Goal: Information Seeking & Learning: Learn about a topic

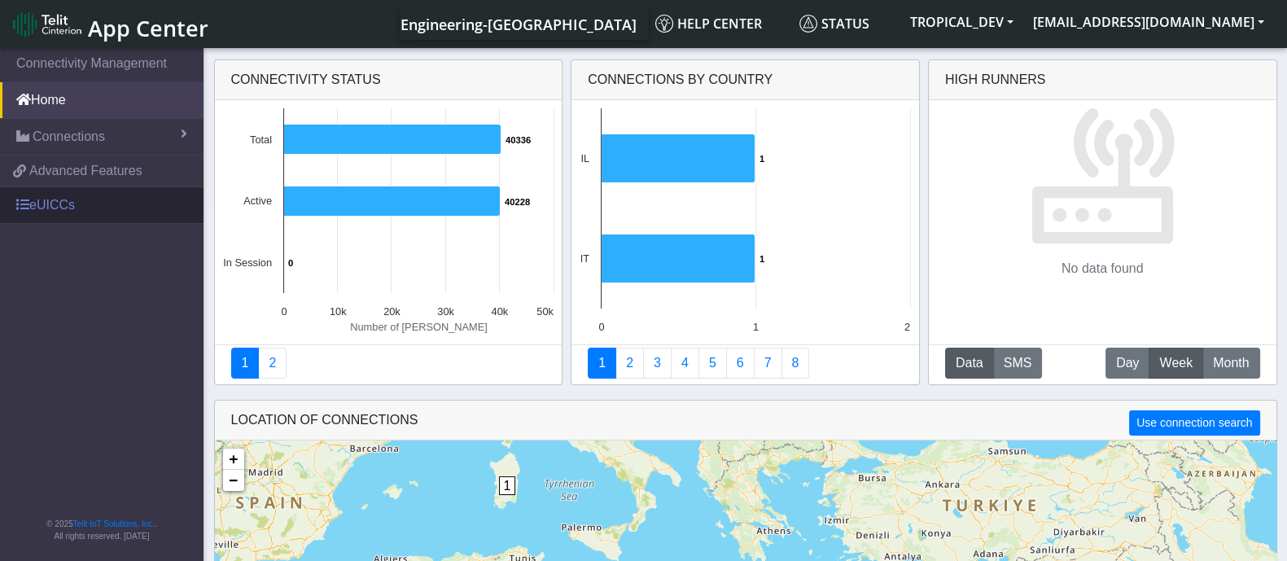
click at [47, 213] on link "eUICCs" at bounding box center [102, 205] width 204 height 36
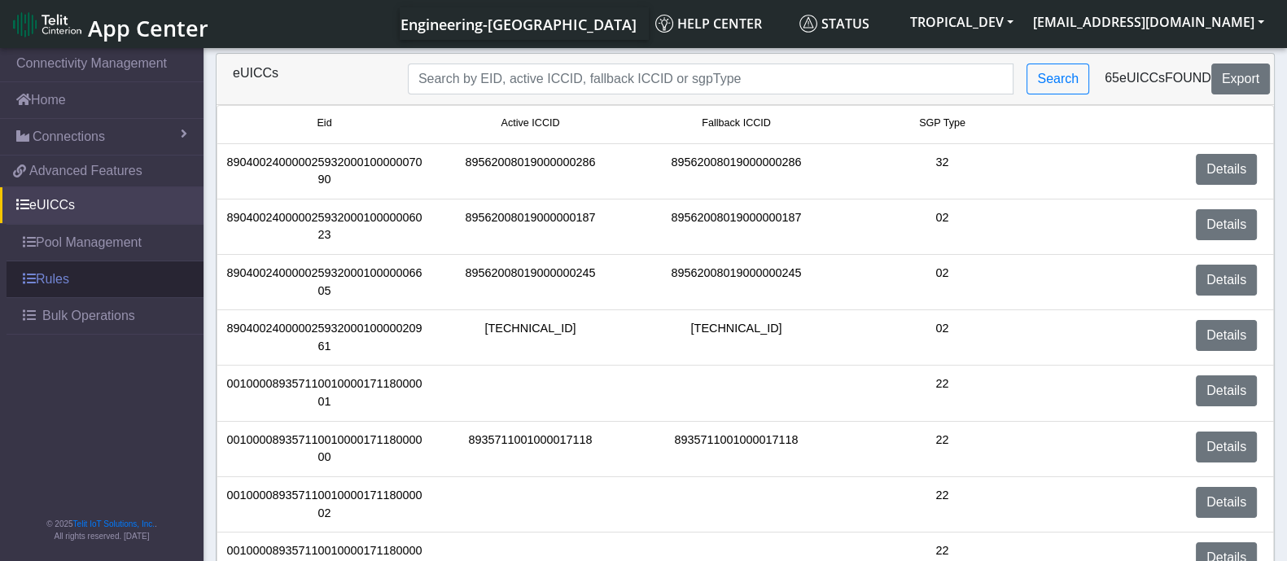
click at [61, 277] on link "Rules" at bounding box center [105, 279] width 197 height 36
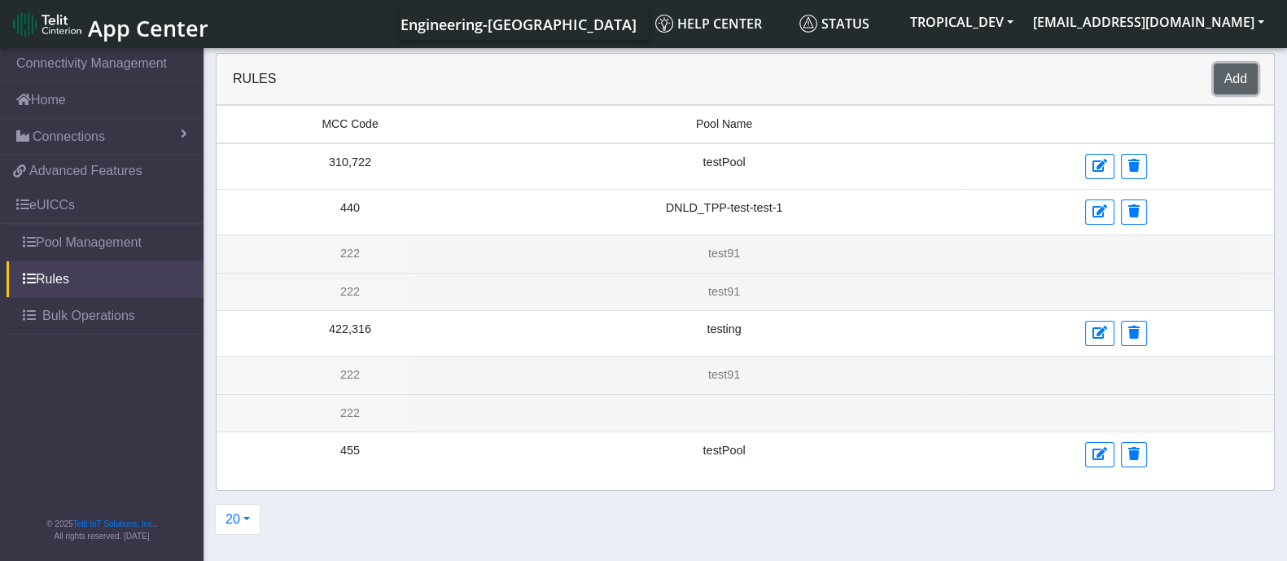
click at [1230, 71] on button "Add" at bounding box center [1236, 79] width 44 height 31
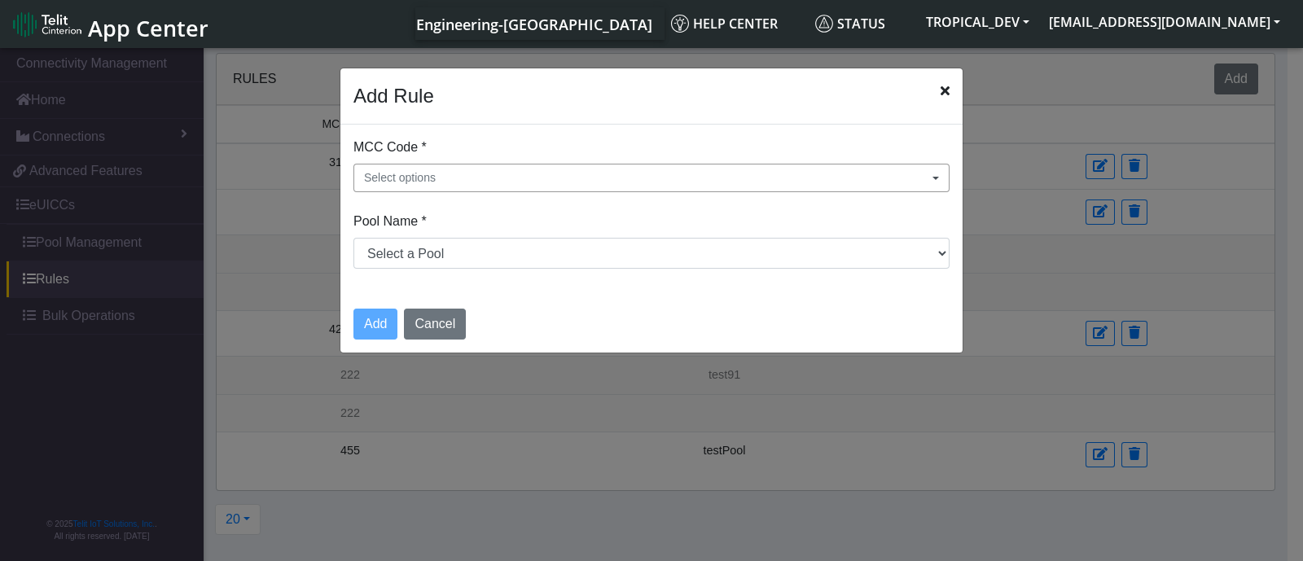
click at [826, 171] on button "Select options" at bounding box center [651, 178] width 596 height 28
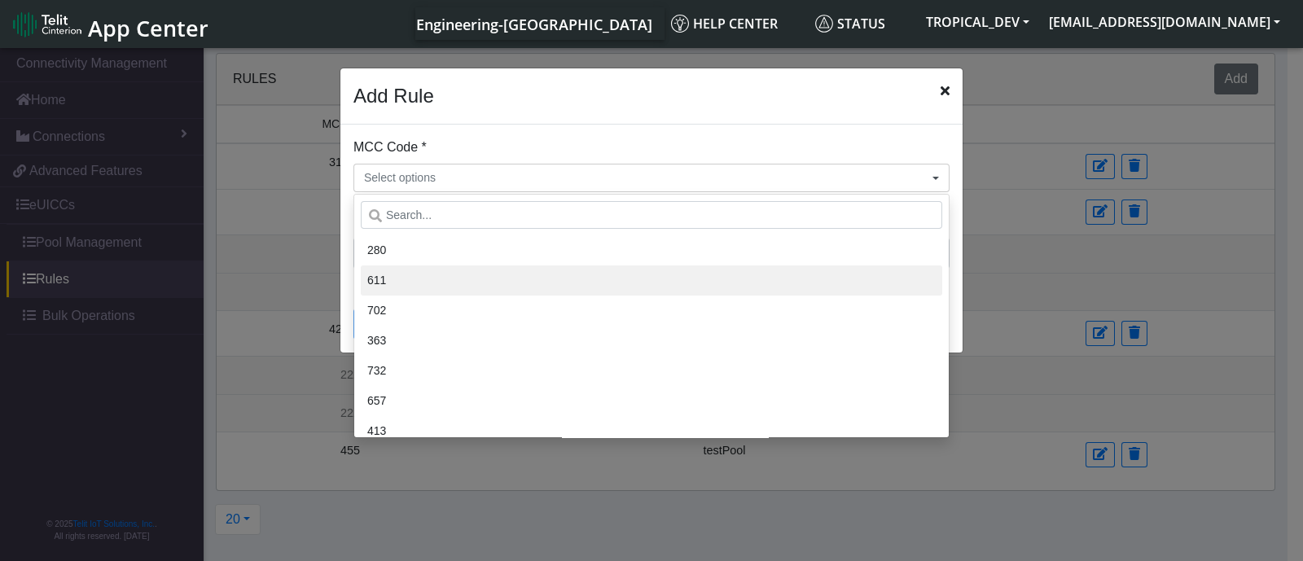
click at [430, 281] on li "611" at bounding box center [651, 280] width 581 height 30
click at [954, 242] on div "MCC Code * 611 280 611 702 363 732 657 413 338 454 419 530 427 352 622 354 438 …" at bounding box center [651, 210] width 622 height 170
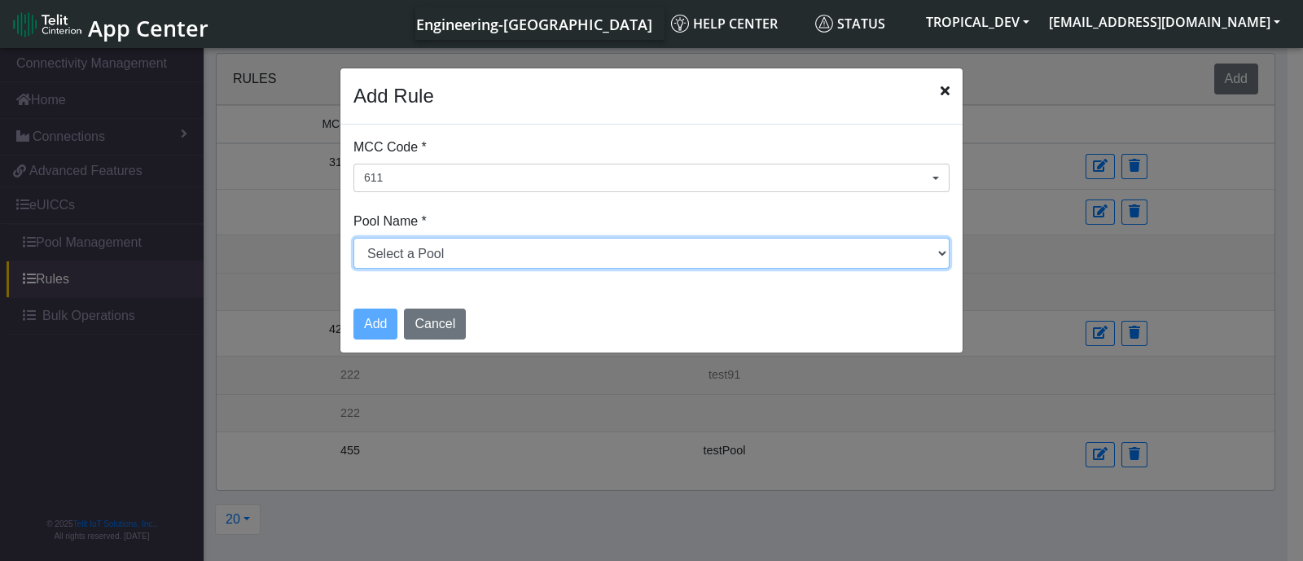
click at [375, 250] on select "Select a Pool DNLD_TPP-test-test-1 DNLD_TPP-testing-Mar05 DNLD_TPP-test-apn-tes…" at bounding box center [651, 253] width 596 height 31
select select "12: Object"
click at [353, 238] on select "Select a Pool DNLD_TPP-test-test-1 DNLD_TPP-testing-Mar05 DNLD_TPP-test-apn-tes…" at bounding box center [651, 253] width 596 height 31
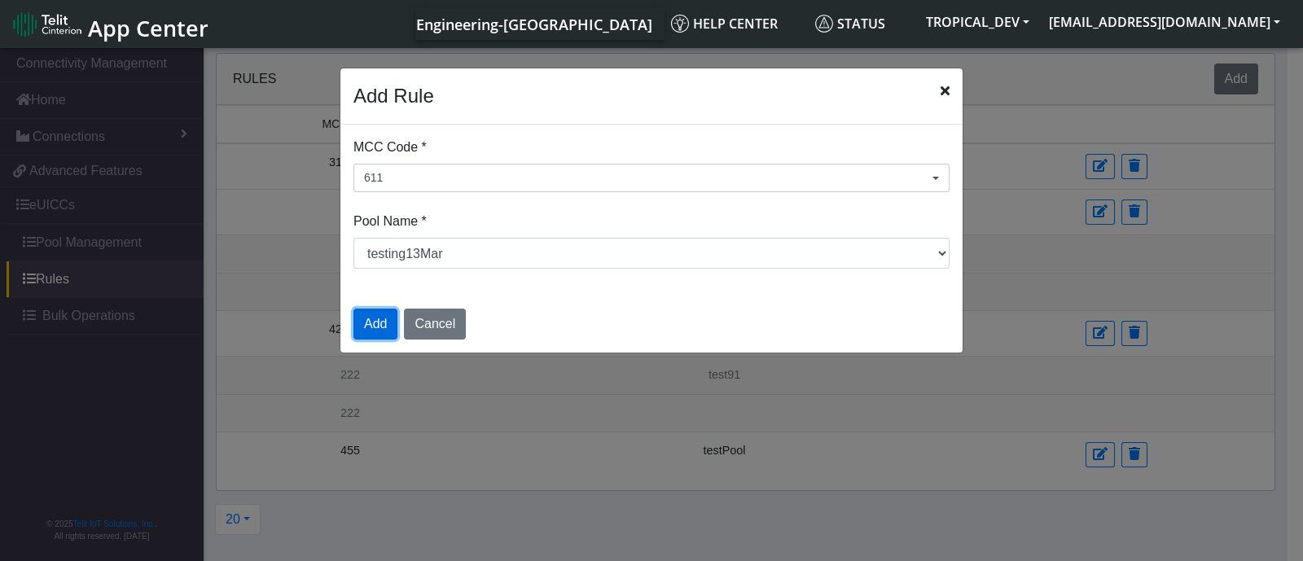
click at [384, 318] on button "Add" at bounding box center [375, 324] width 44 height 31
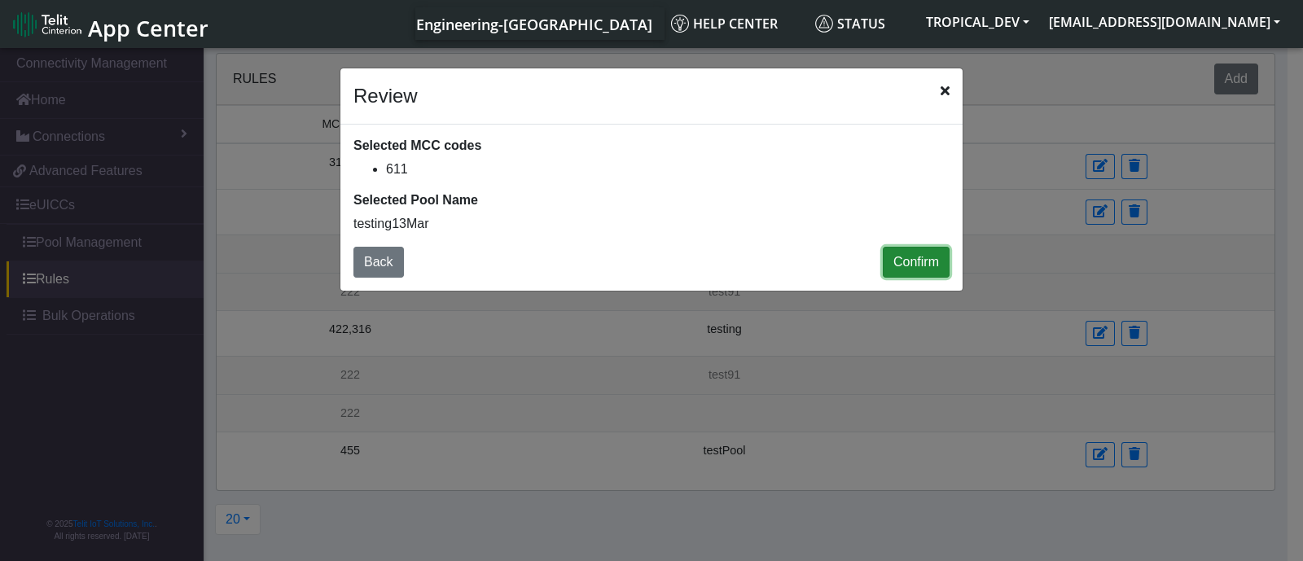
click at [915, 257] on button "Confirm" at bounding box center [916, 262] width 67 height 31
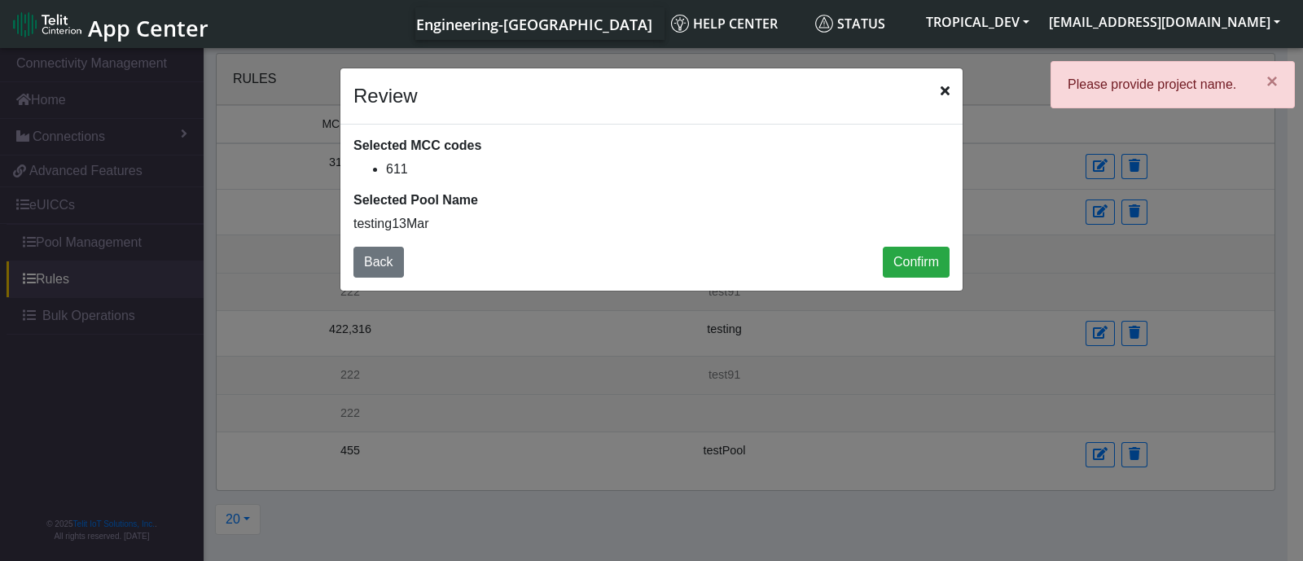
click at [948, 91] on icon "Close" at bounding box center [944, 90] width 9 height 13
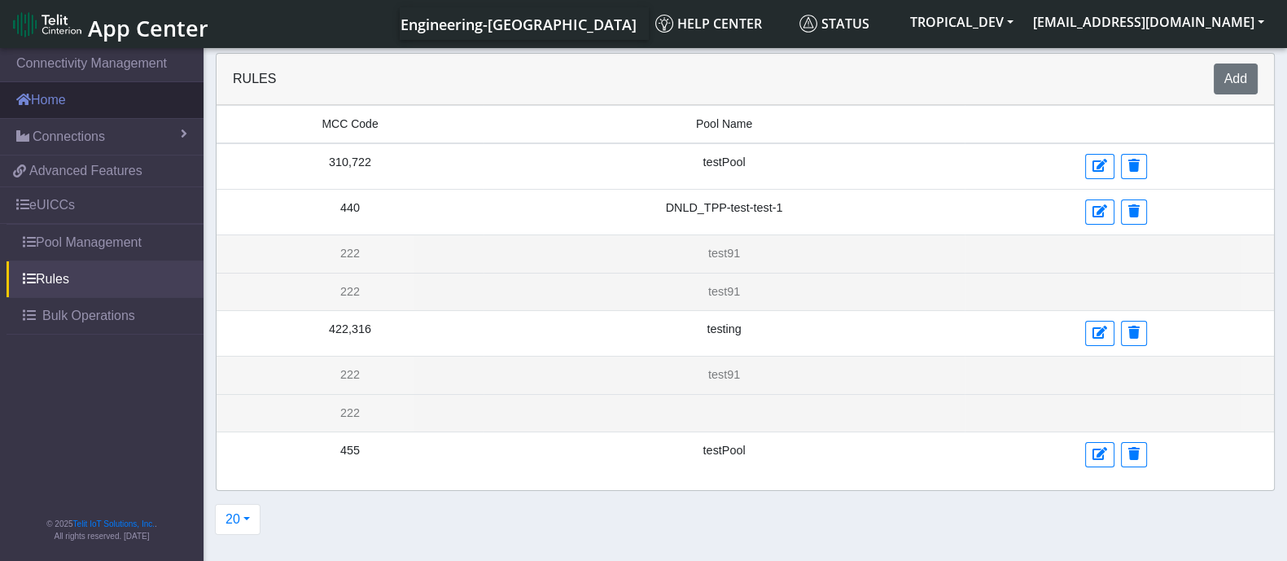
click at [77, 103] on link "Home" at bounding box center [102, 100] width 204 height 36
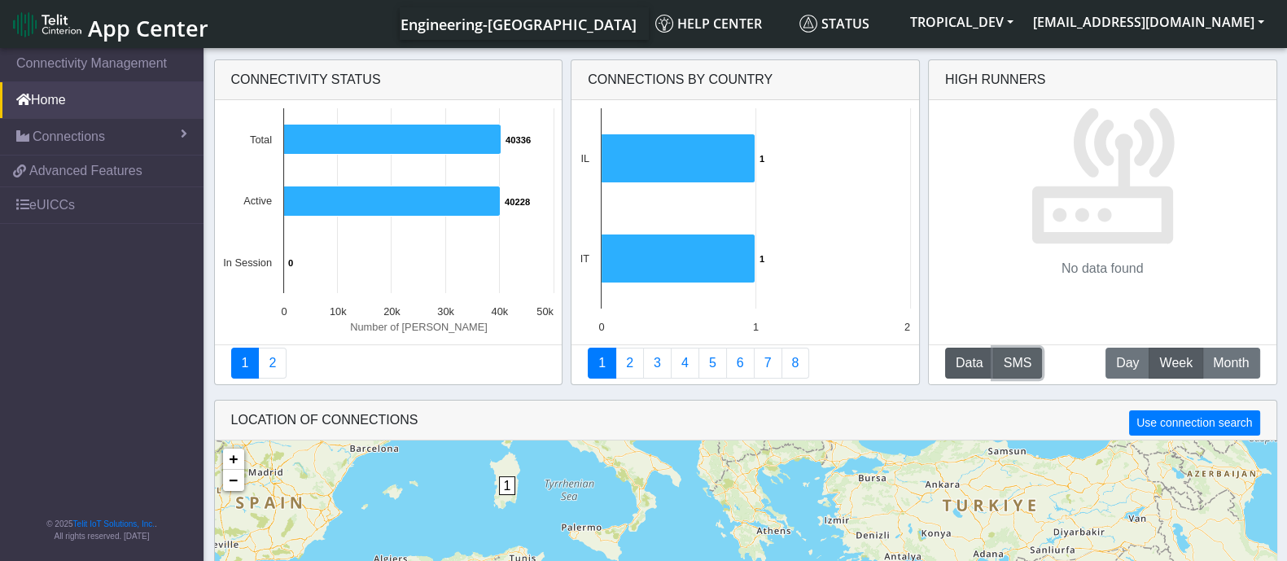
click at [1014, 371] on button "SMS" at bounding box center [1018, 363] width 50 height 31
click at [977, 357] on button "Data" at bounding box center [969, 363] width 49 height 31
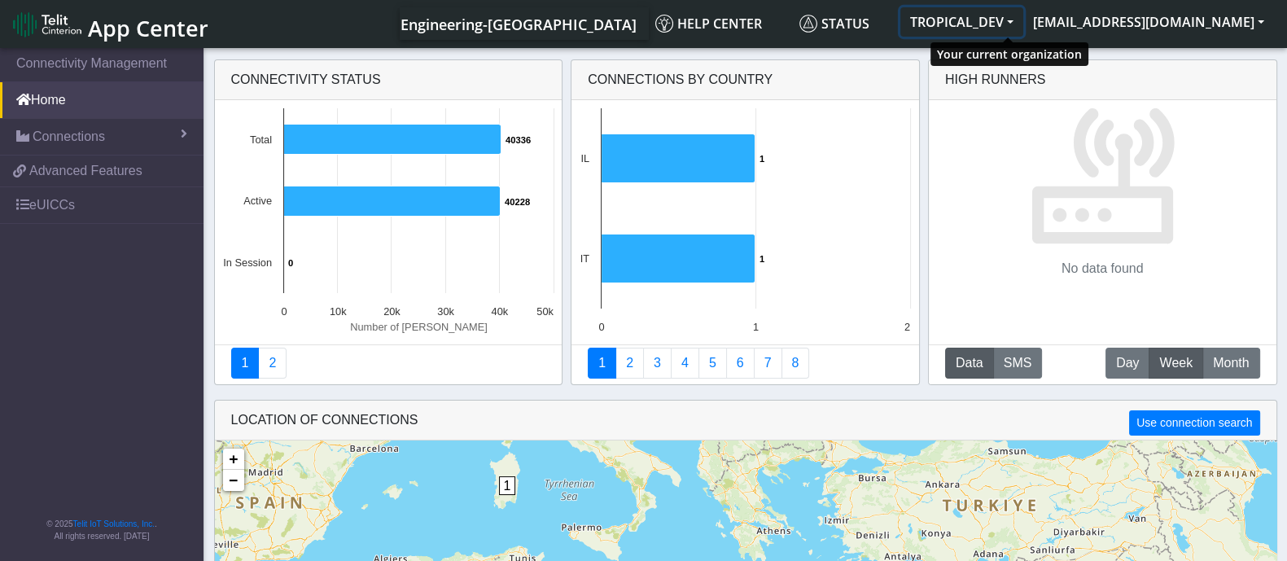
click at [1024, 22] on button "TROPICAL_DEV" at bounding box center [962, 21] width 123 height 29
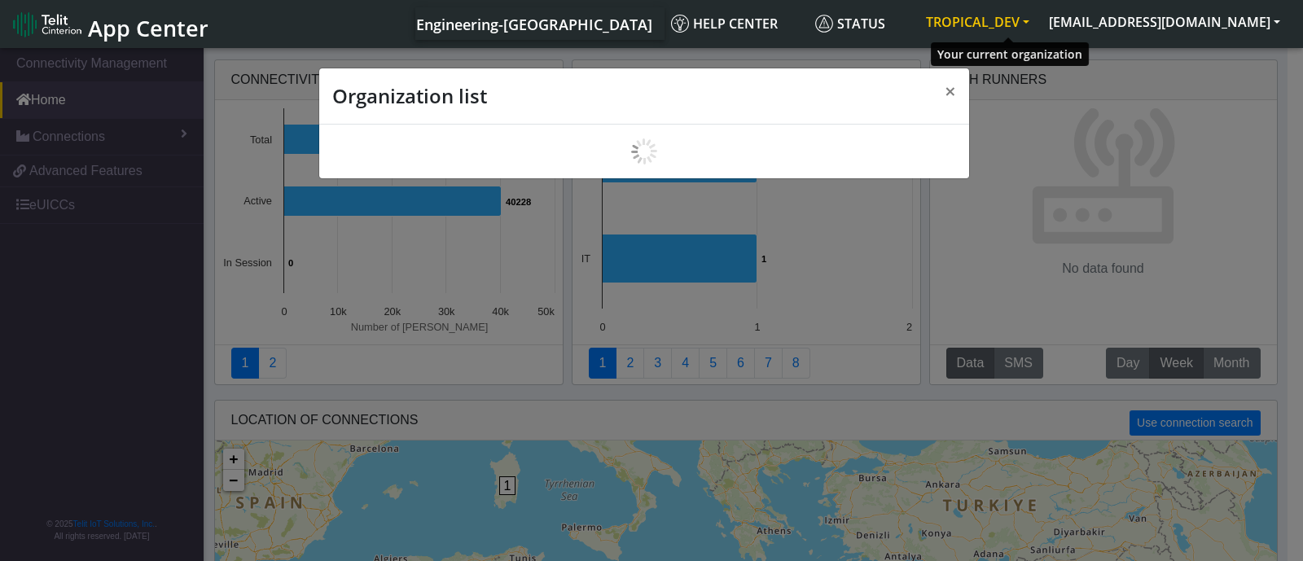
scroll to position [5, 0]
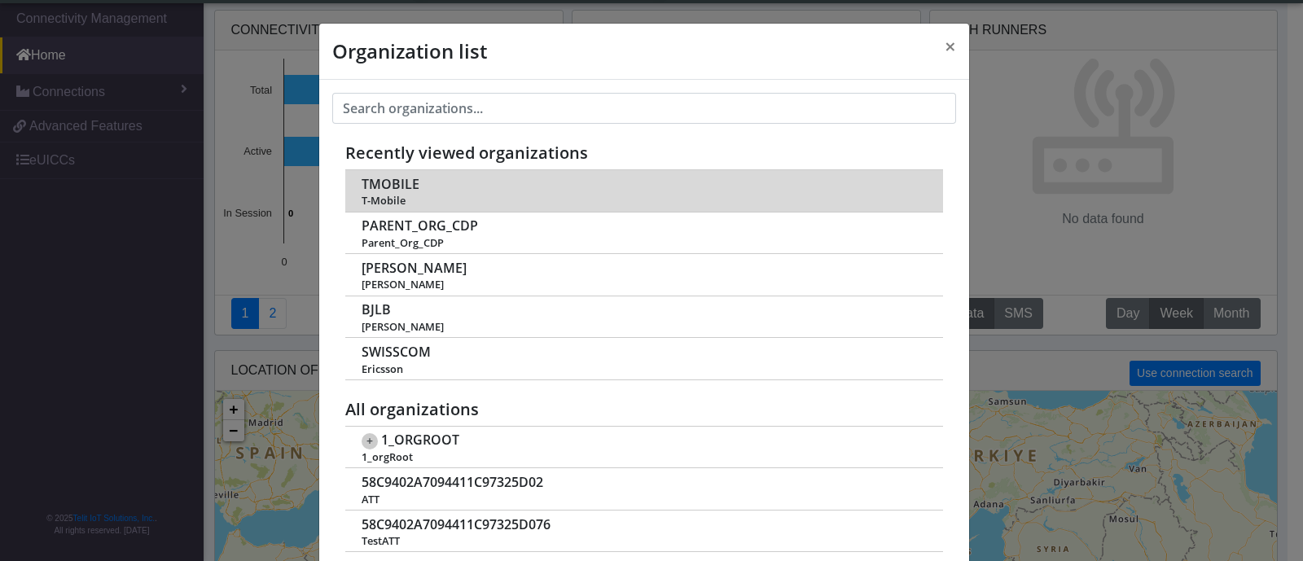
click at [393, 185] on span "TMOBILE" at bounding box center [391, 184] width 58 height 15
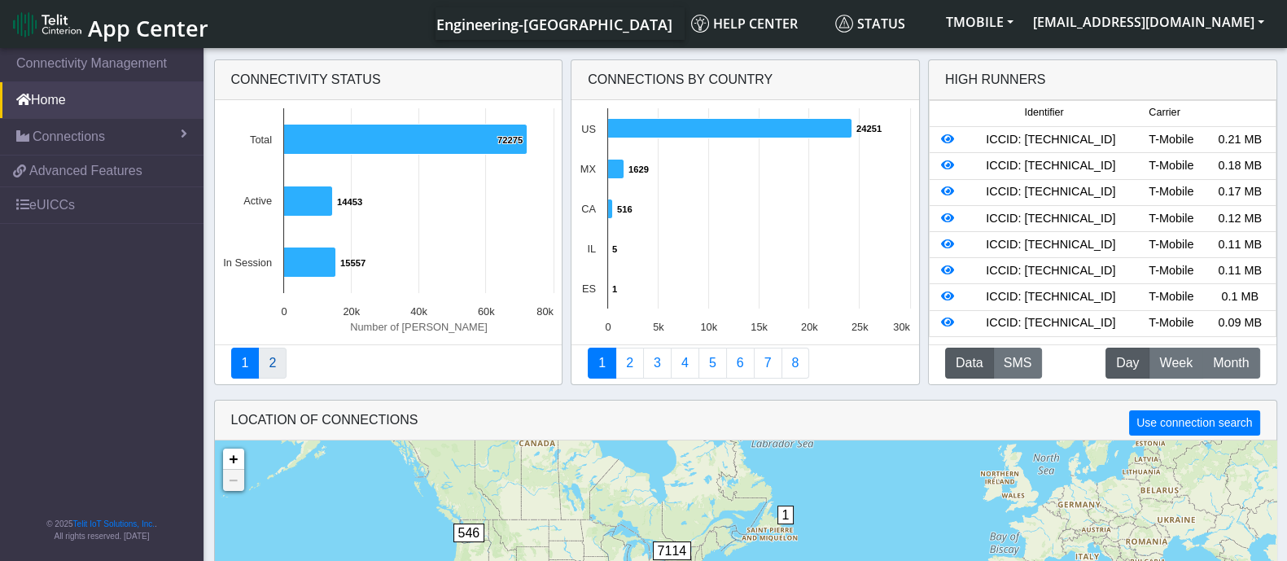
click at [270, 368] on link "2" at bounding box center [272, 363] width 28 height 31
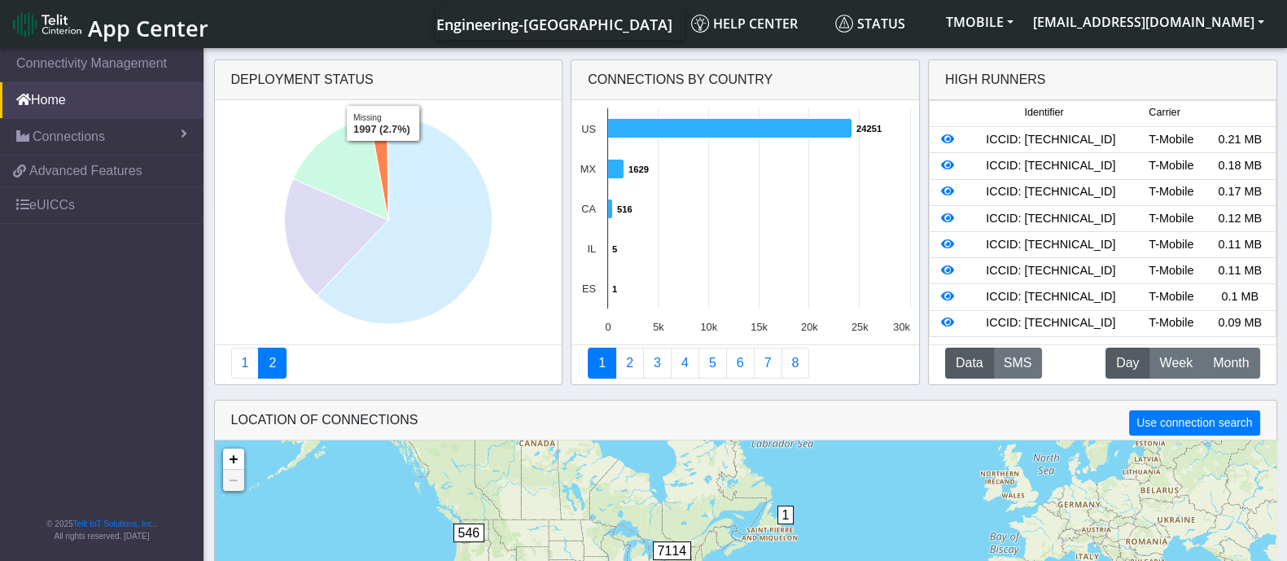
click at [383, 154] on icon at bounding box center [379, 167] width 18 height 103
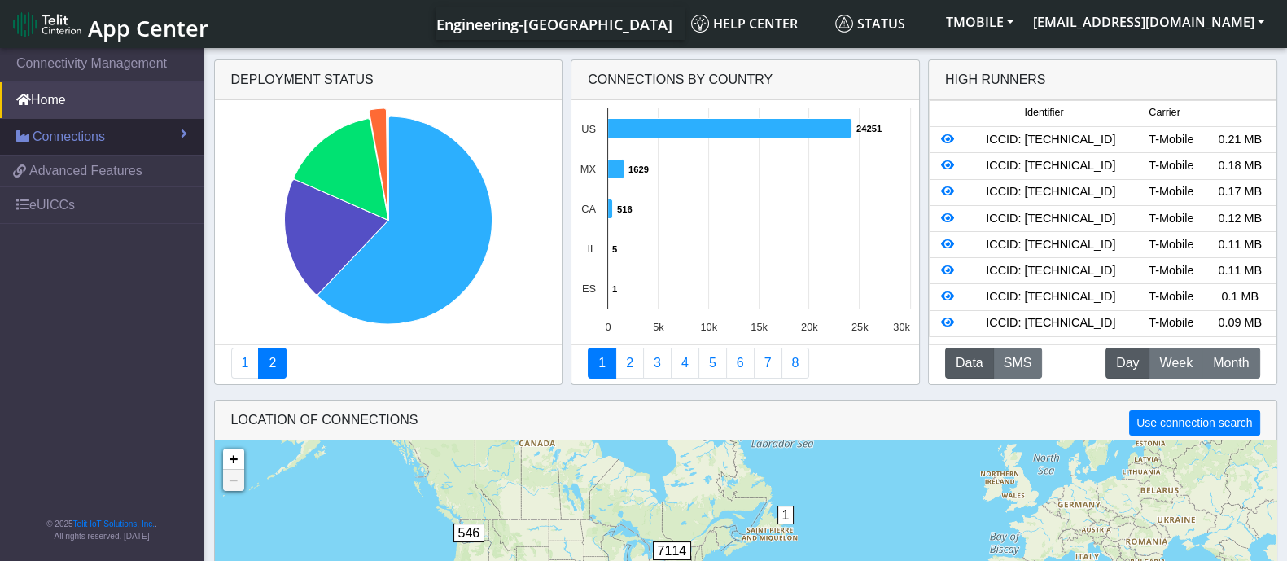
click at [62, 138] on span "Connections" at bounding box center [69, 137] width 72 height 20
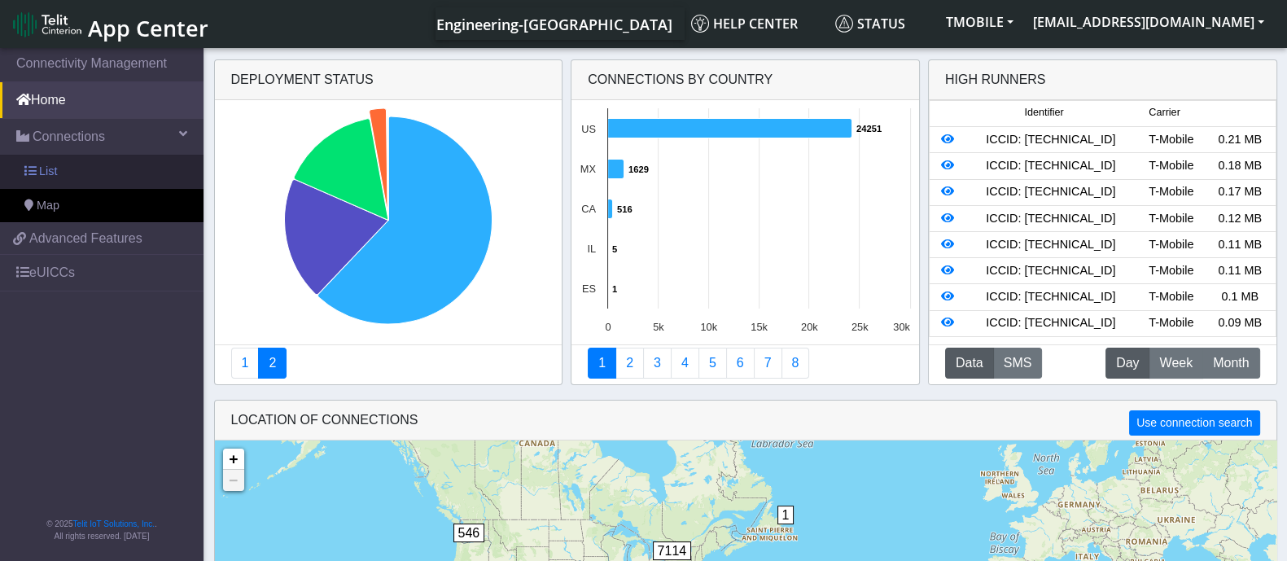
click at [48, 173] on span "List" at bounding box center [48, 172] width 18 height 18
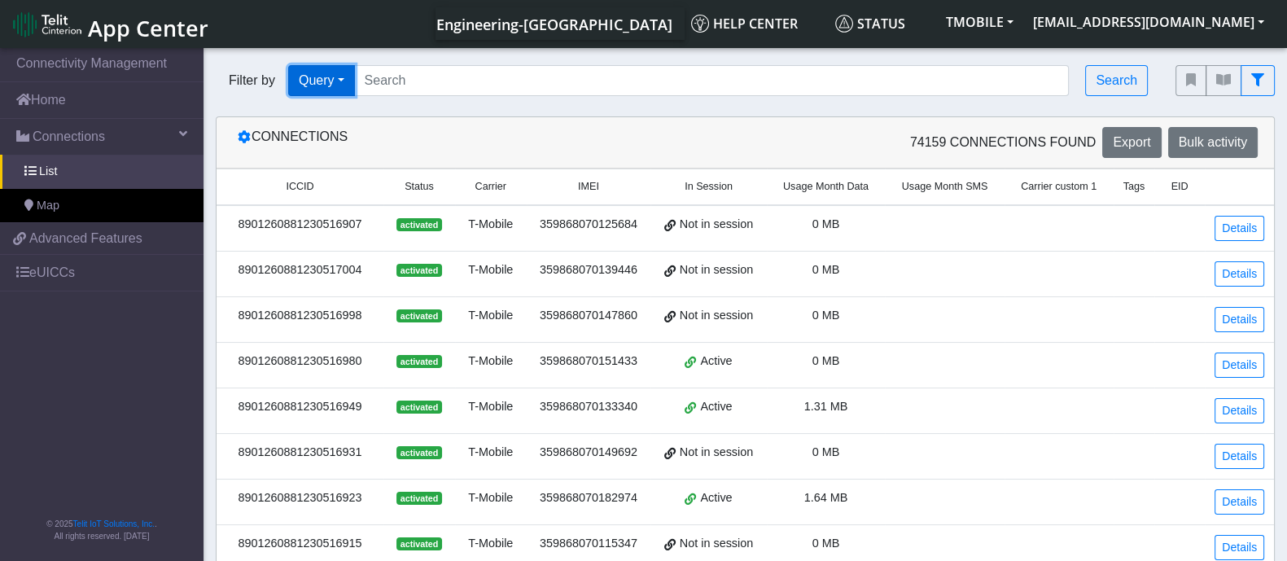
click at [343, 89] on button "Query" at bounding box center [321, 80] width 67 height 31
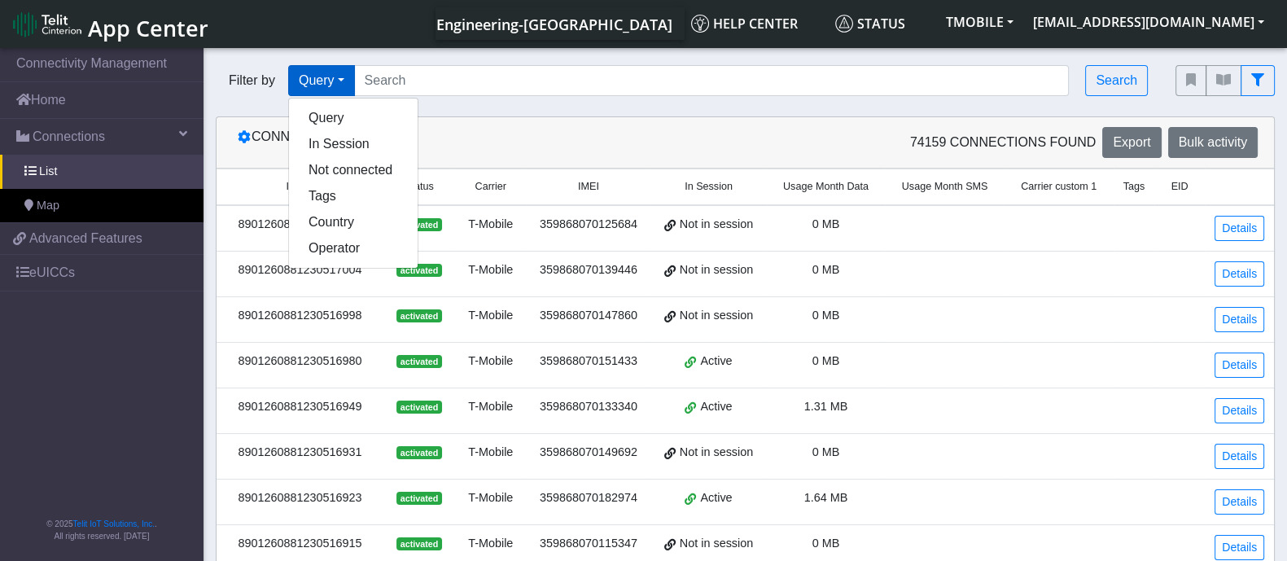
click at [491, 97] on div "Filter by Query Query In Session Not connected Tags Country Operator Search" at bounding box center [684, 80] width 960 height 55
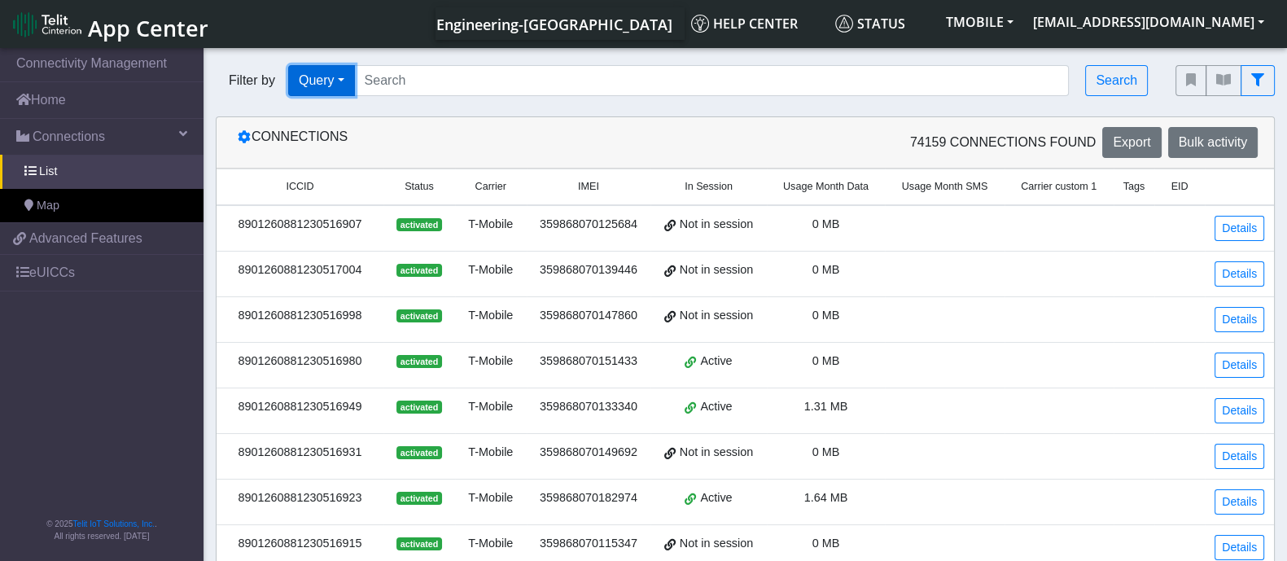
click at [330, 83] on button "Query" at bounding box center [321, 80] width 67 height 31
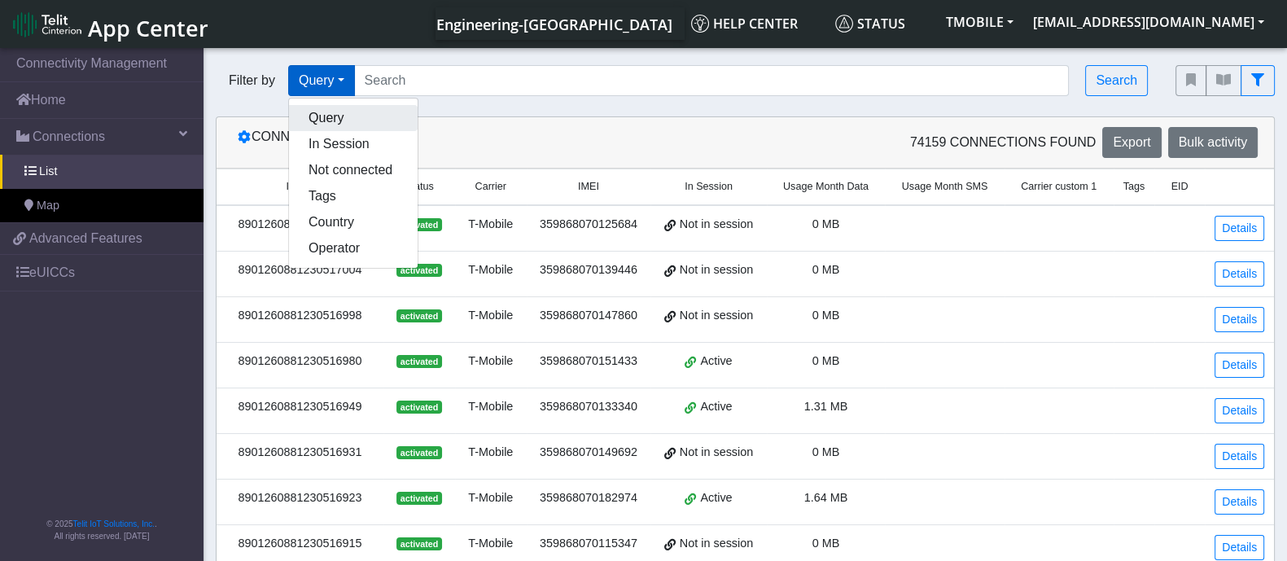
click at [347, 119] on button "Query" at bounding box center [353, 118] width 129 height 26
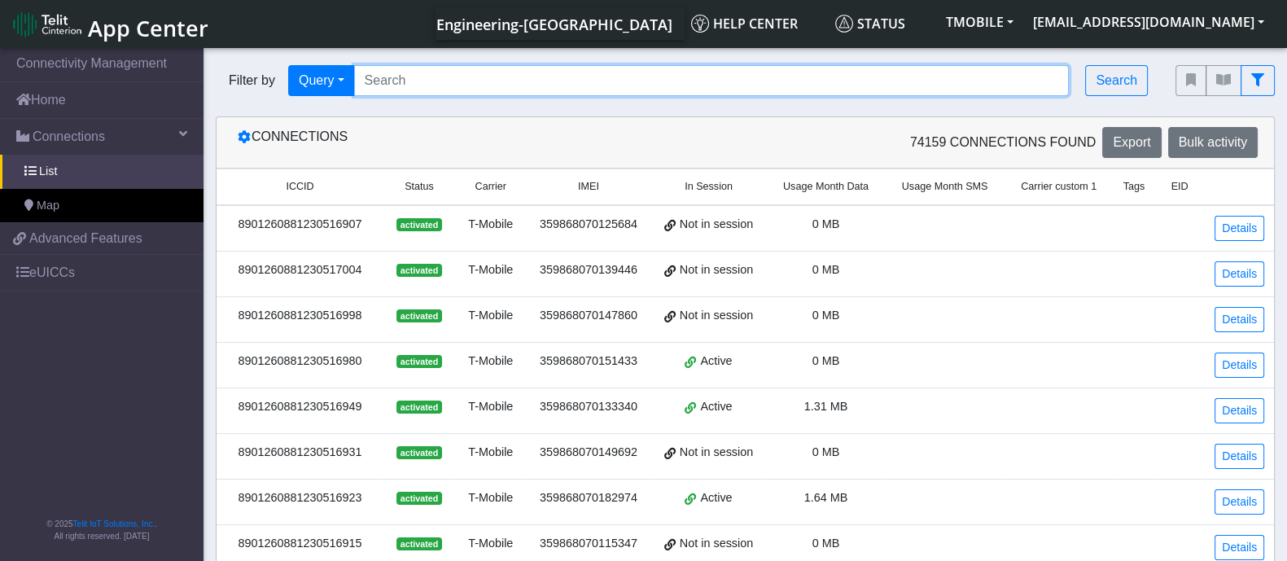
click at [379, 90] on input "Search..." at bounding box center [712, 80] width 716 height 31
type input "status"
click at [387, 77] on input "status" at bounding box center [712, 80] width 716 height 31
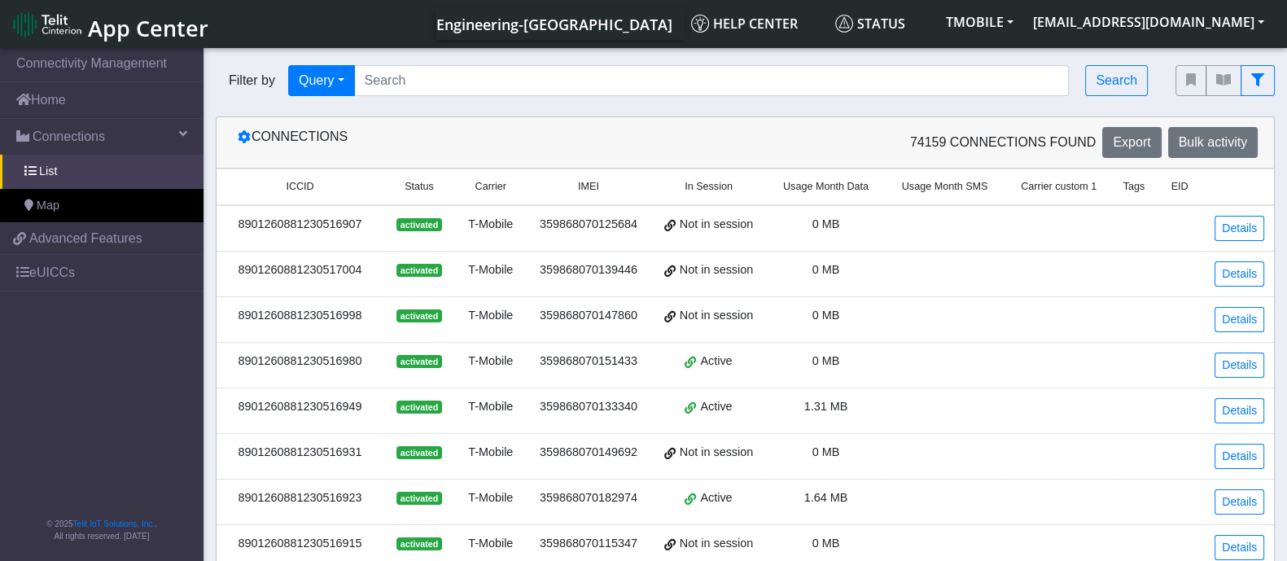
click at [422, 182] on span "Status" at bounding box center [419, 186] width 29 height 15
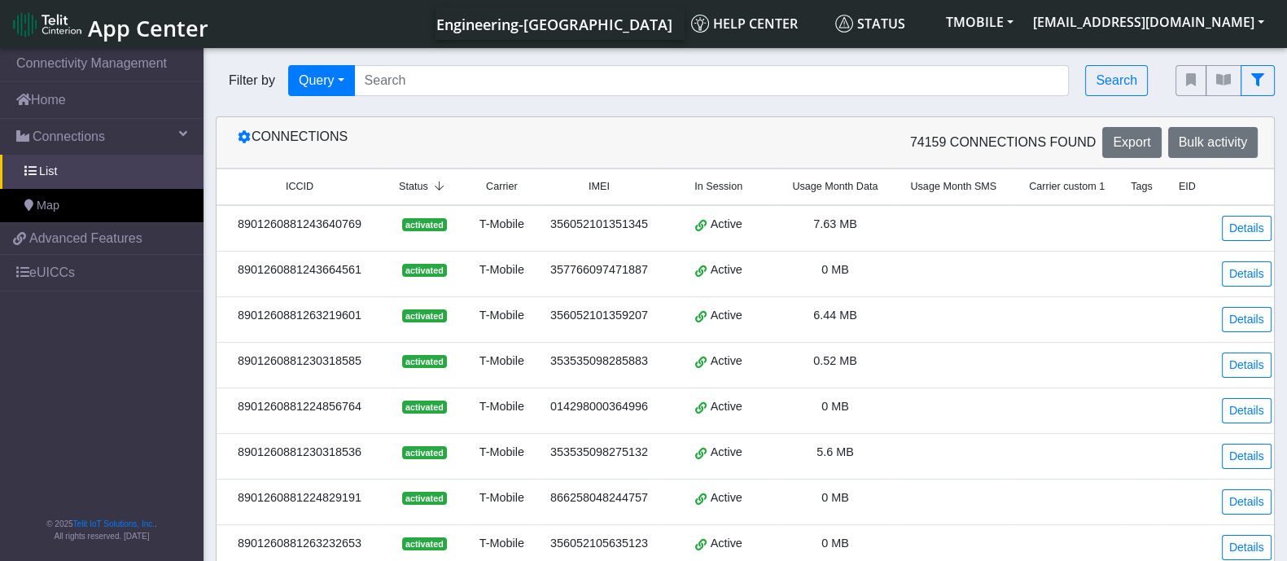
click at [422, 182] on span "Status" at bounding box center [413, 186] width 29 height 15
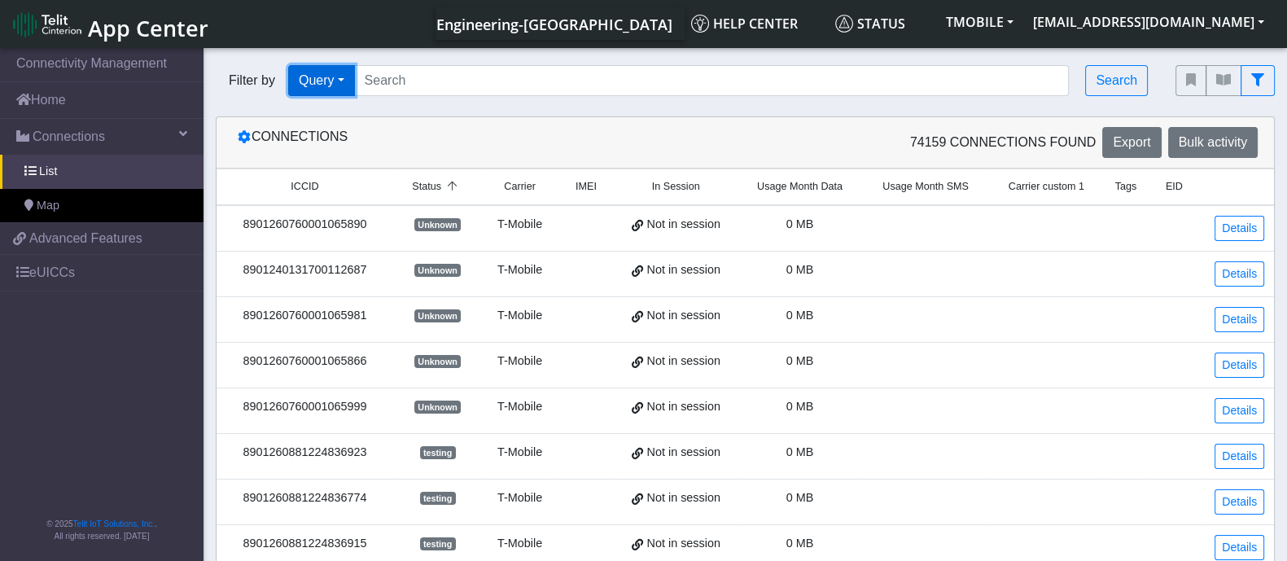
click at [301, 84] on button "Query" at bounding box center [321, 80] width 67 height 31
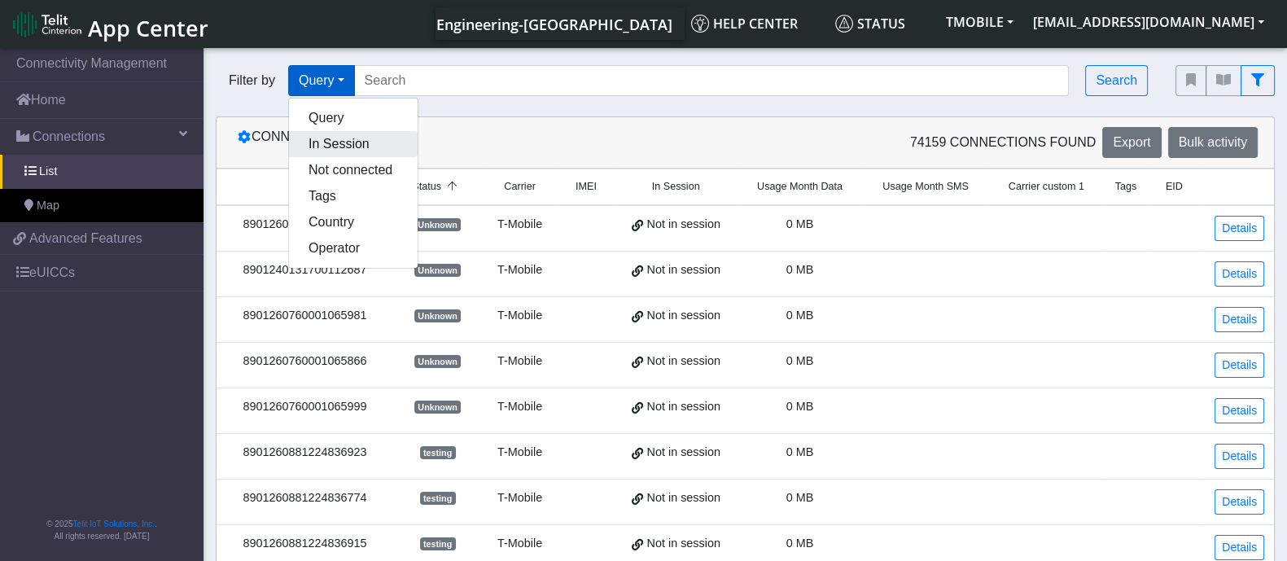
click at [358, 132] on button "In Session" at bounding box center [353, 144] width 129 height 26
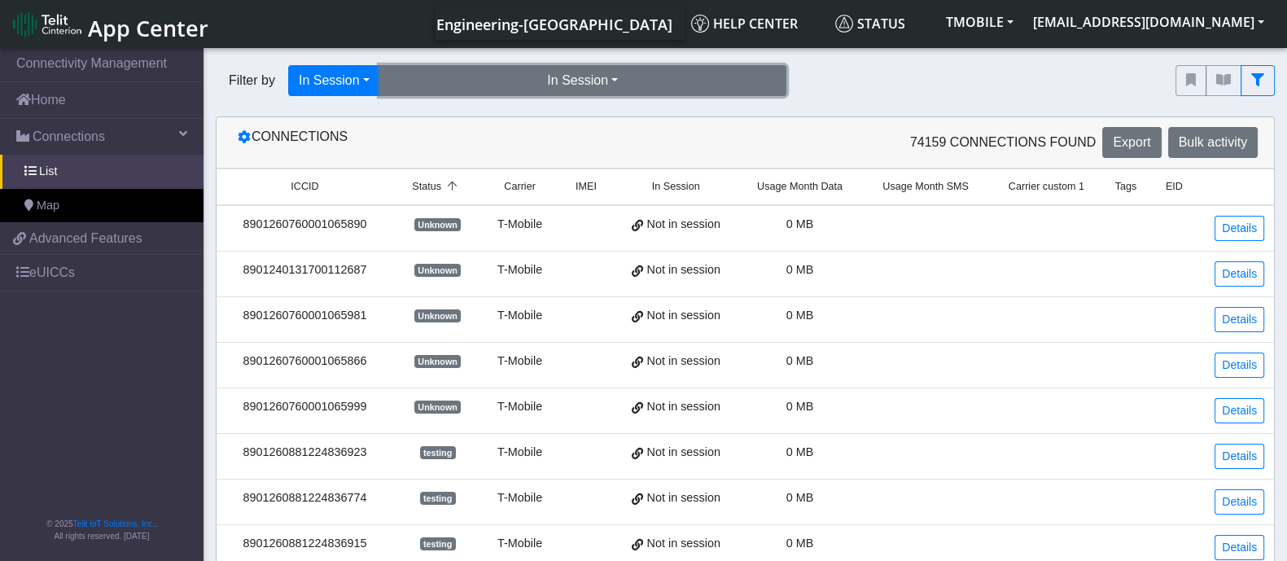
click at [457, 83] on button "In Session" at bounding box center [582, 80] width 407 height 31
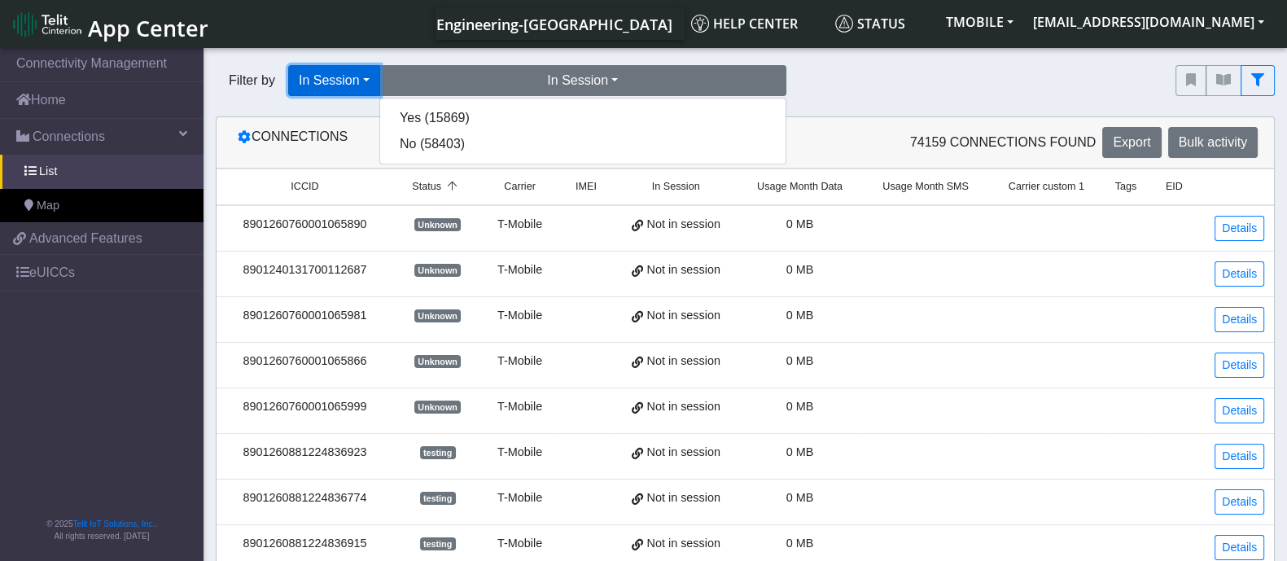
click at [312, 87] on button "In Session" at bounding box center [334, 80] width 92 height 31
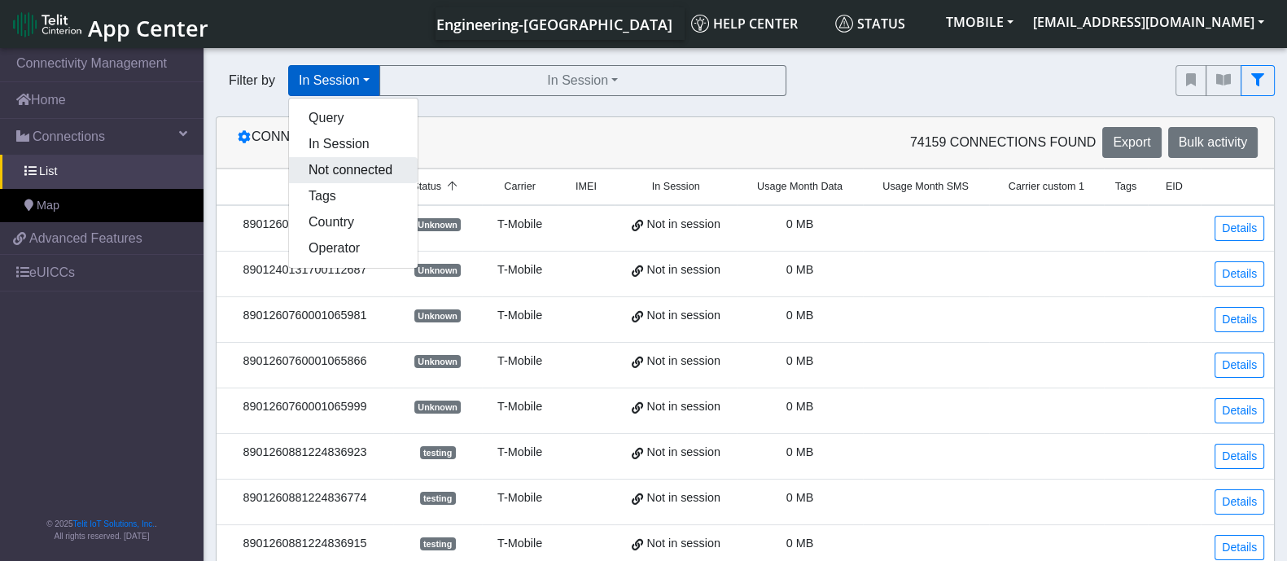
click at [327, 164] on button "Not connected" at bounding box center [353, 170] width 129 height 26
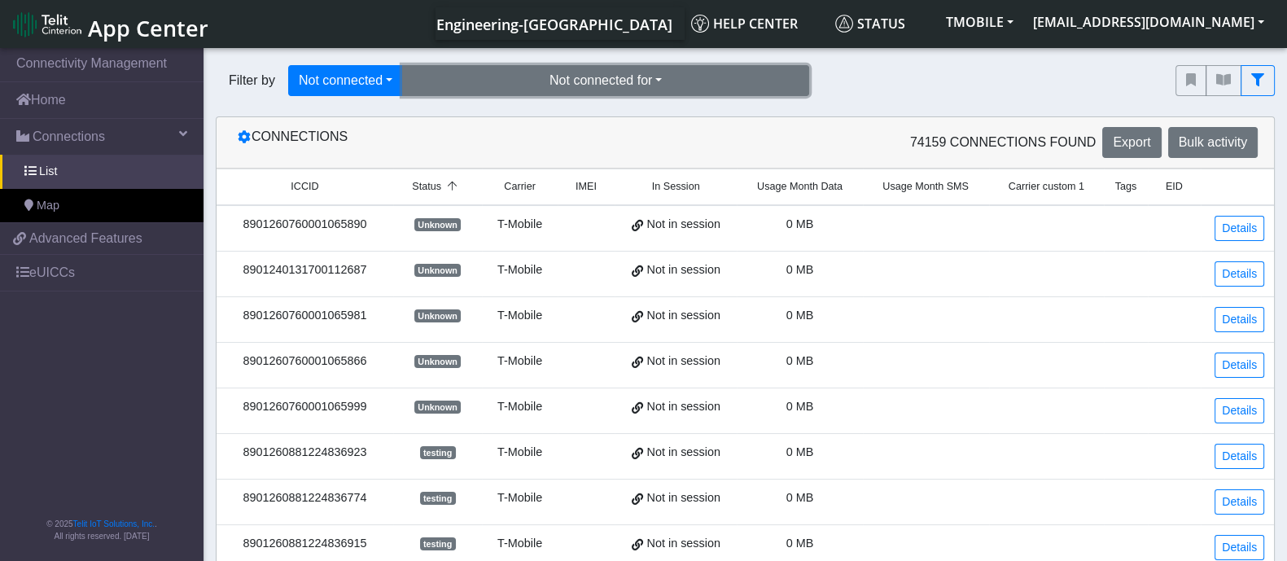
click at [537, 77] on button "Not connected for" at bounding box center [605, 80] width 407 height 31
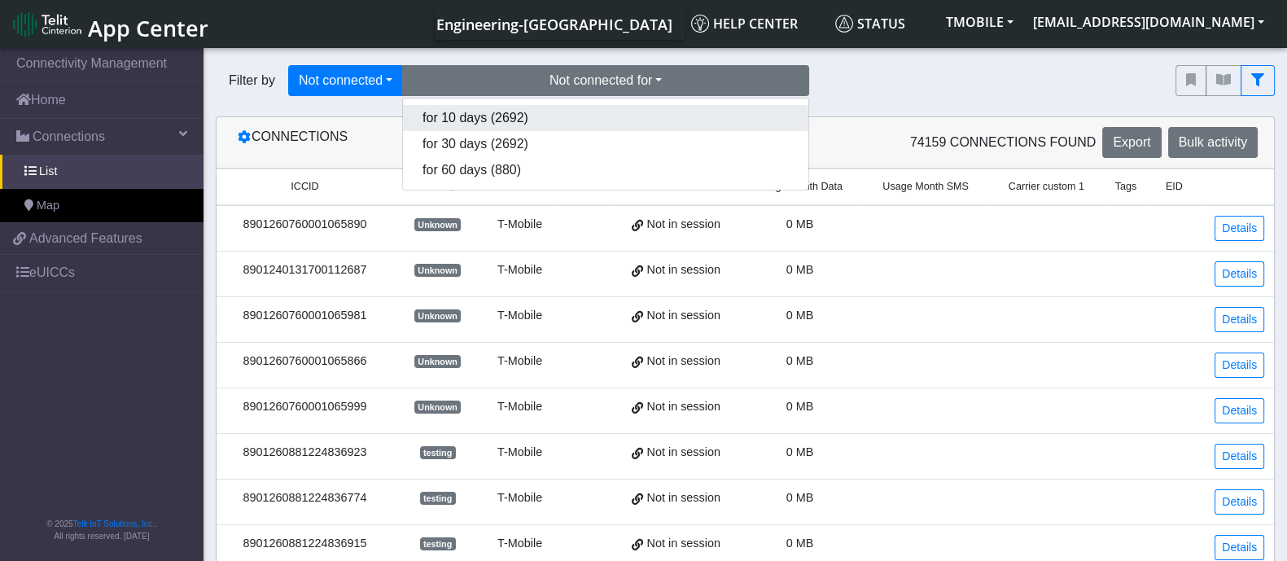
click at [514, 116] on button "for 10 days (2692)" at bounding box center [606, 118] width 406 height 26
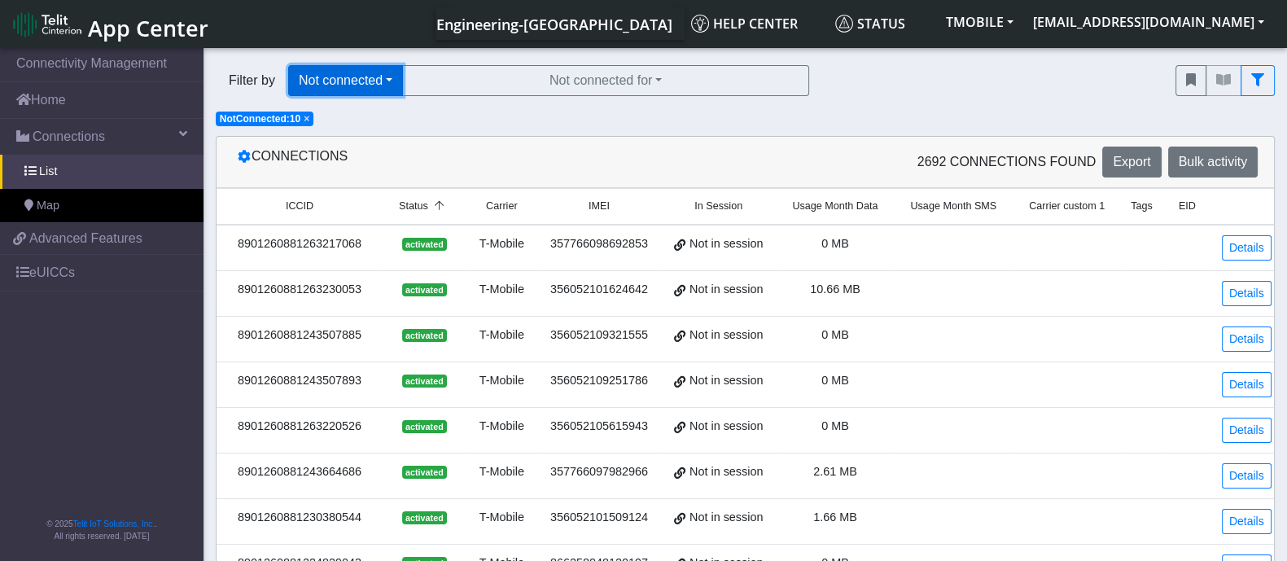
click at [347, 86] on button "Not connected" at bounding box center [345, 80] width 115 height 31
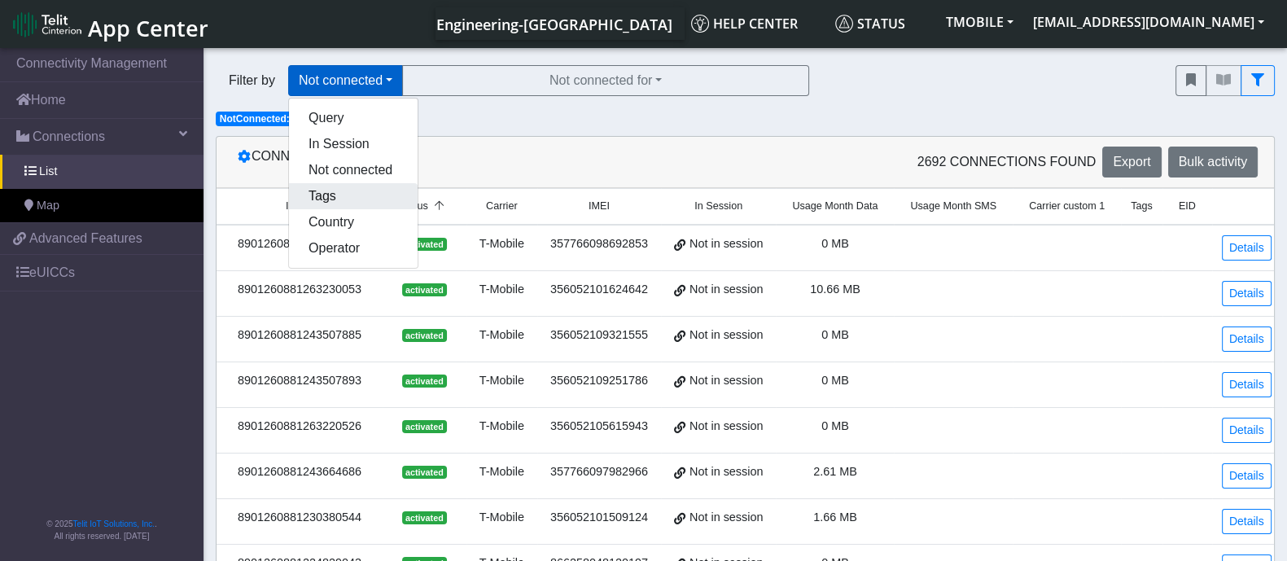
click at [333, 191] on button "Tags" at bounding box center [353, 196] width 129 height 26
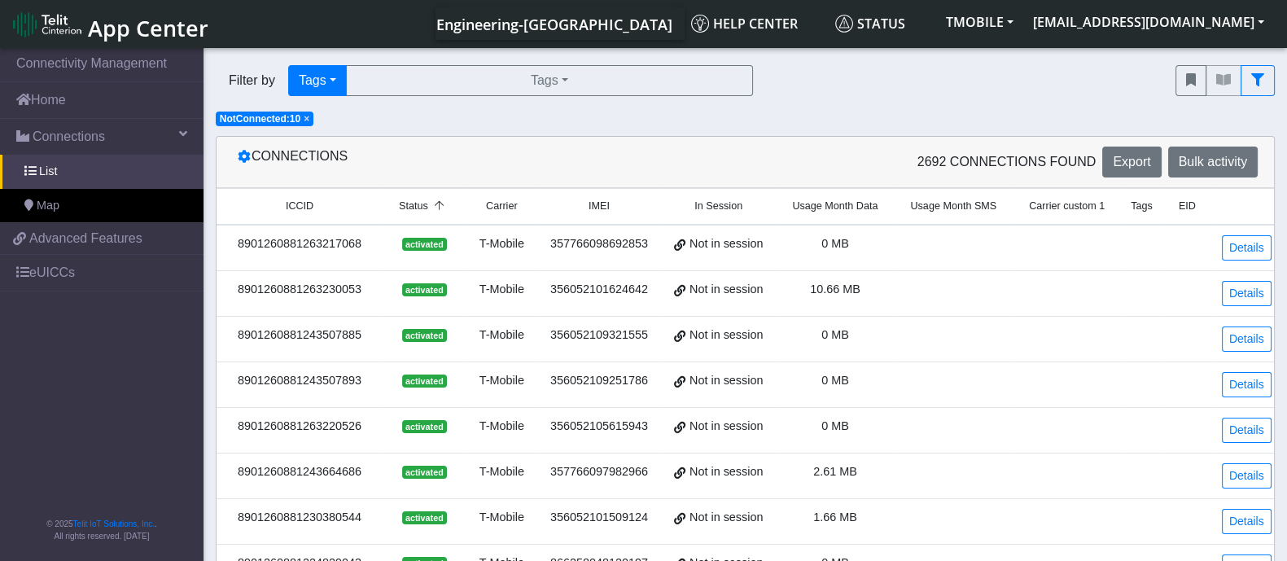
click at [304, 117] on span "×" at bounding box center [307, 118] width 6 height 11
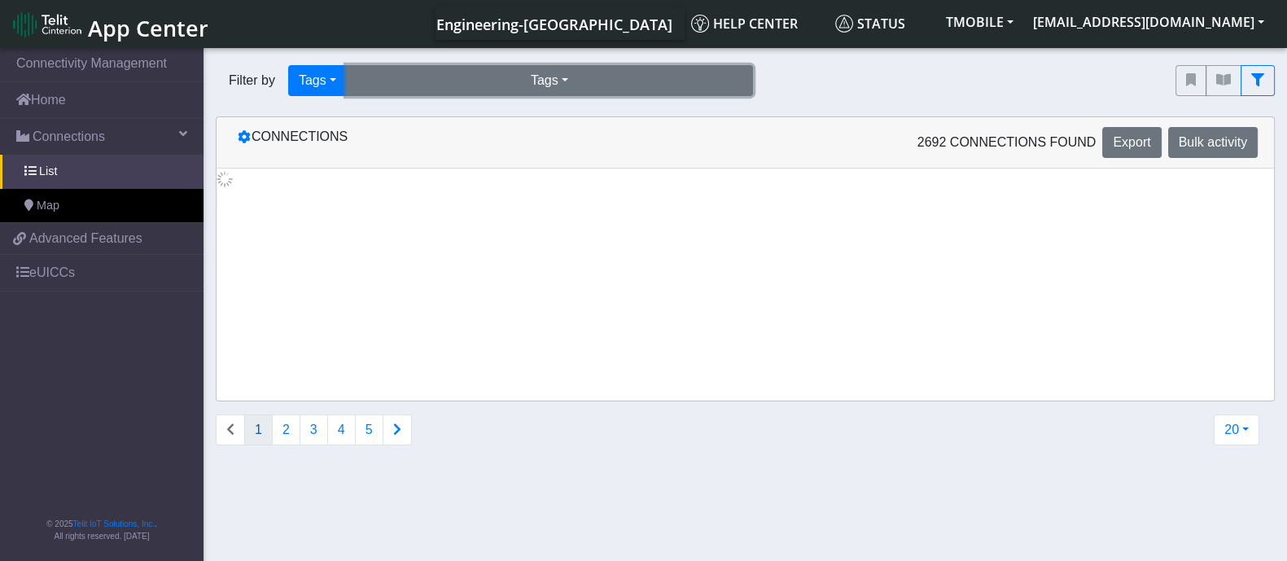
click at [616, 68] on button "Tags" at bounding box center [549, 80] width 407 height 31
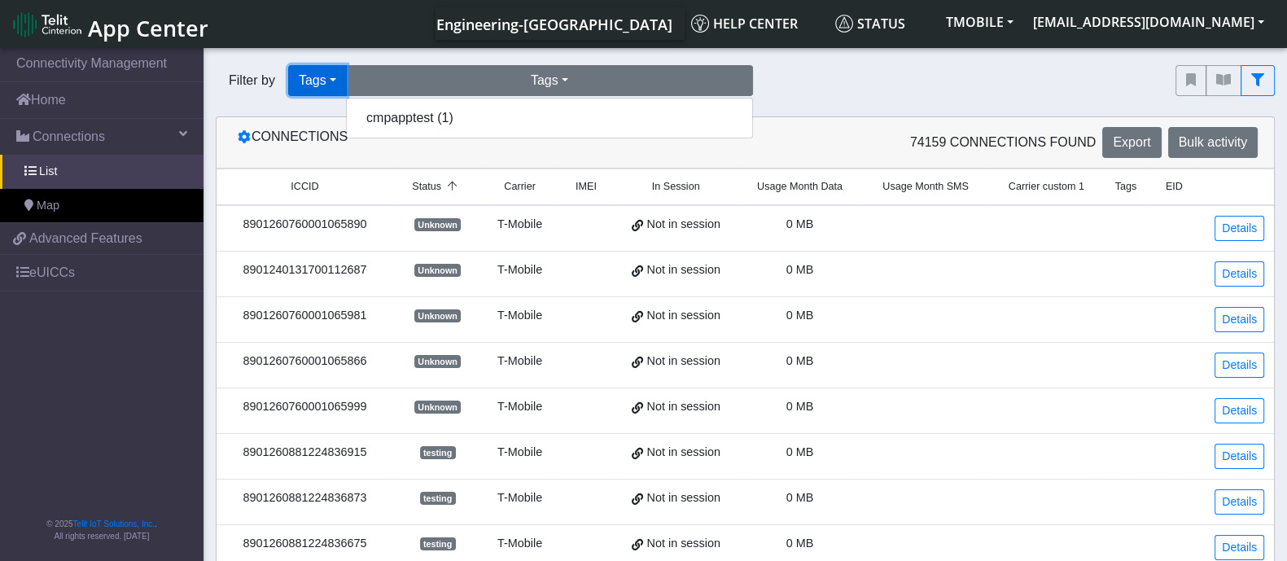
click at [320, 87] on button "Tags" at bounding box center [317, 80] width 59 height 31
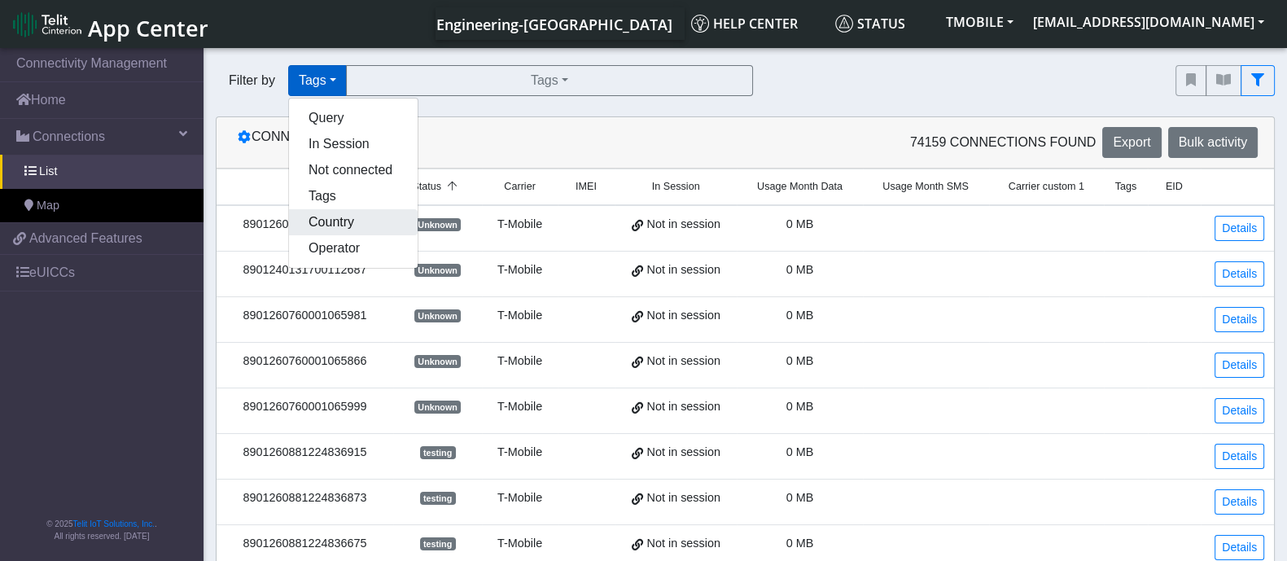
click at [326, 225] on button "Country" at bounding box center [353, 222] width 129 height 26
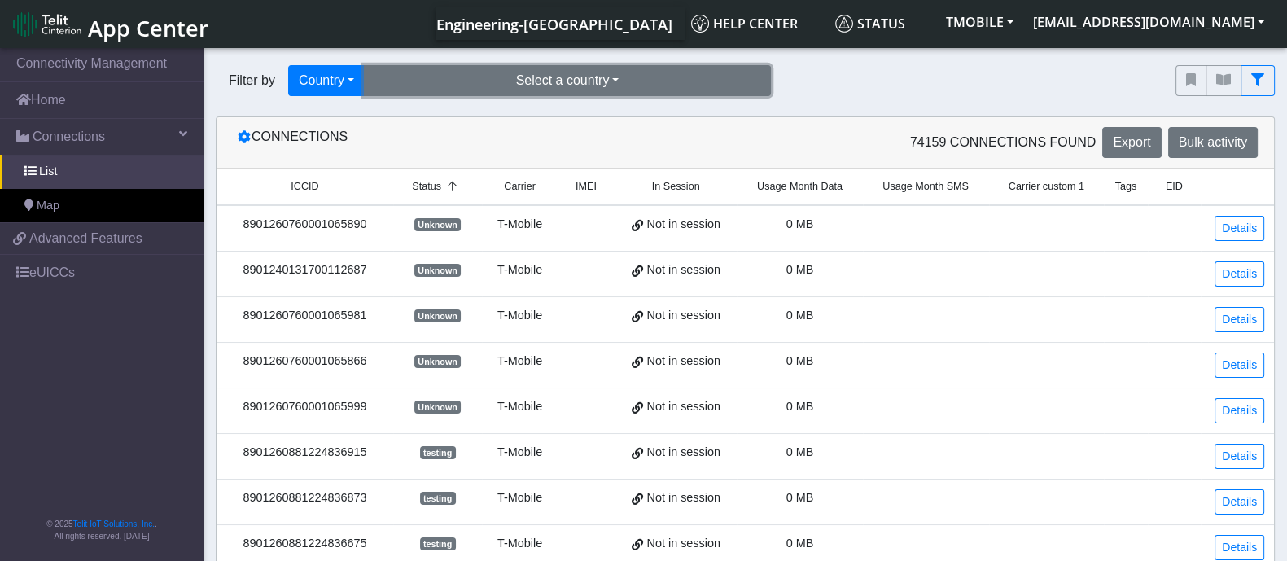
click at [509, 84] on button "Select a country" at bounding box center [567, 80] width 407 height 31
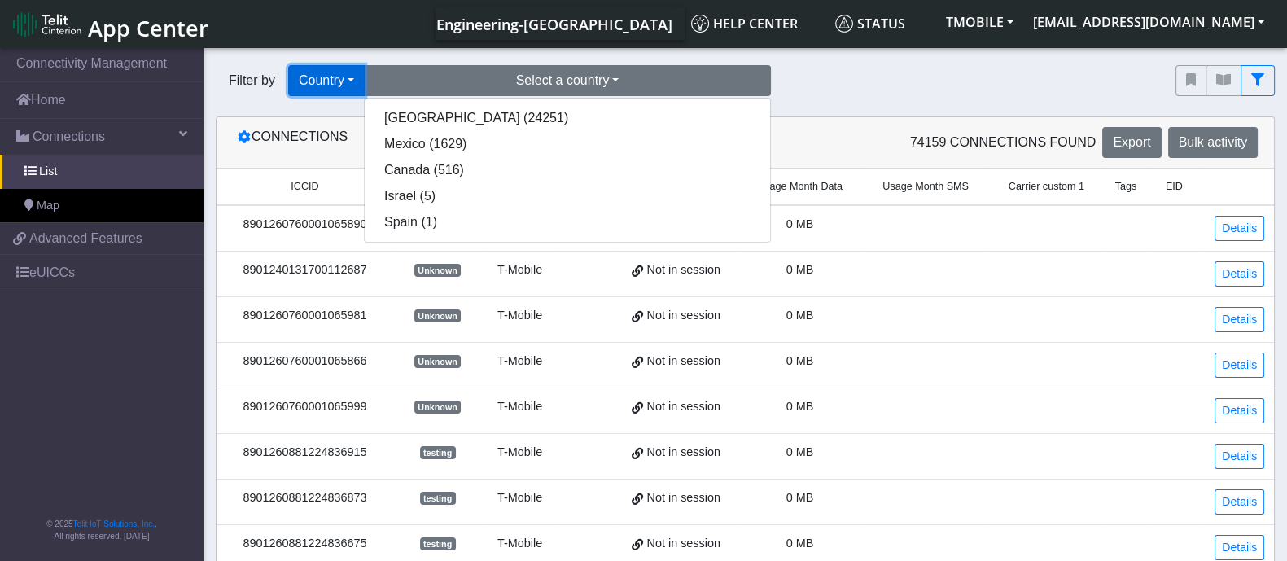
click at [331, 87] on button "Country" at bounding box center [326, 80] width 77 height 31
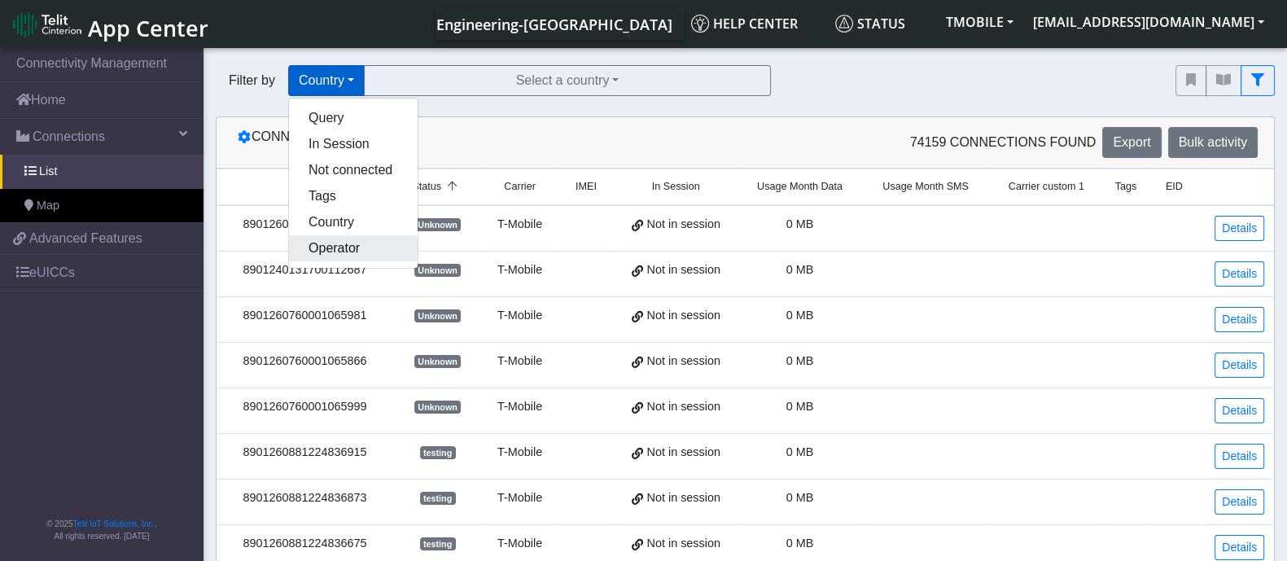
click at [342, 250] on button "Operator" at bounding box center [353, 248] width 129 height 26
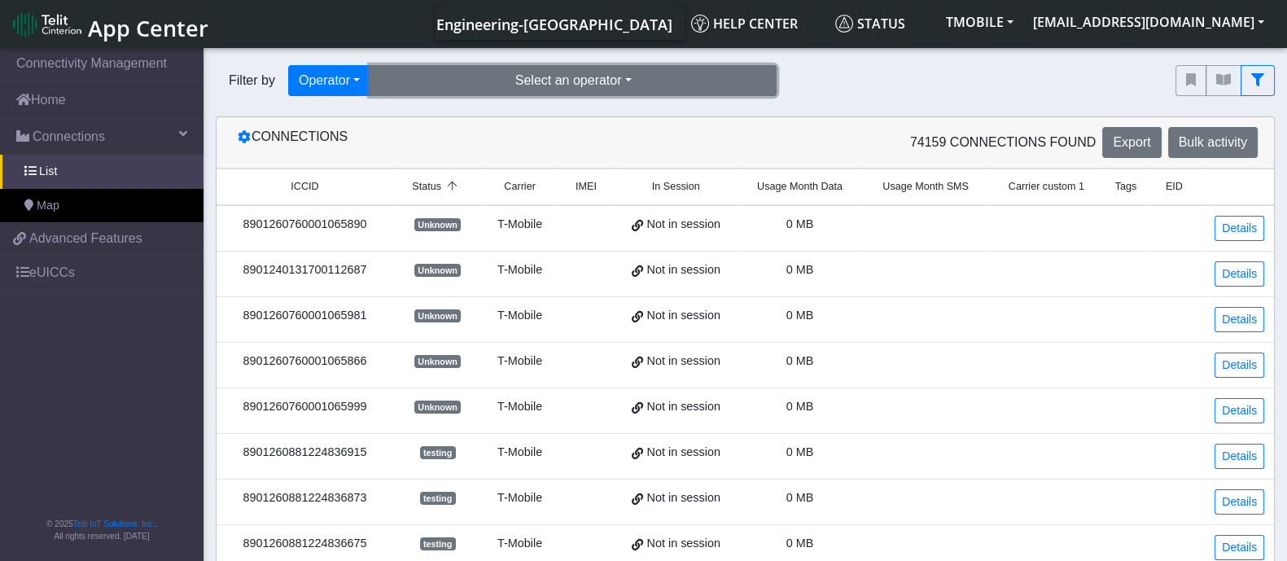
click at [541, 75] on button "Select an operator" at bounding box center [573, 80] width 407 height 31
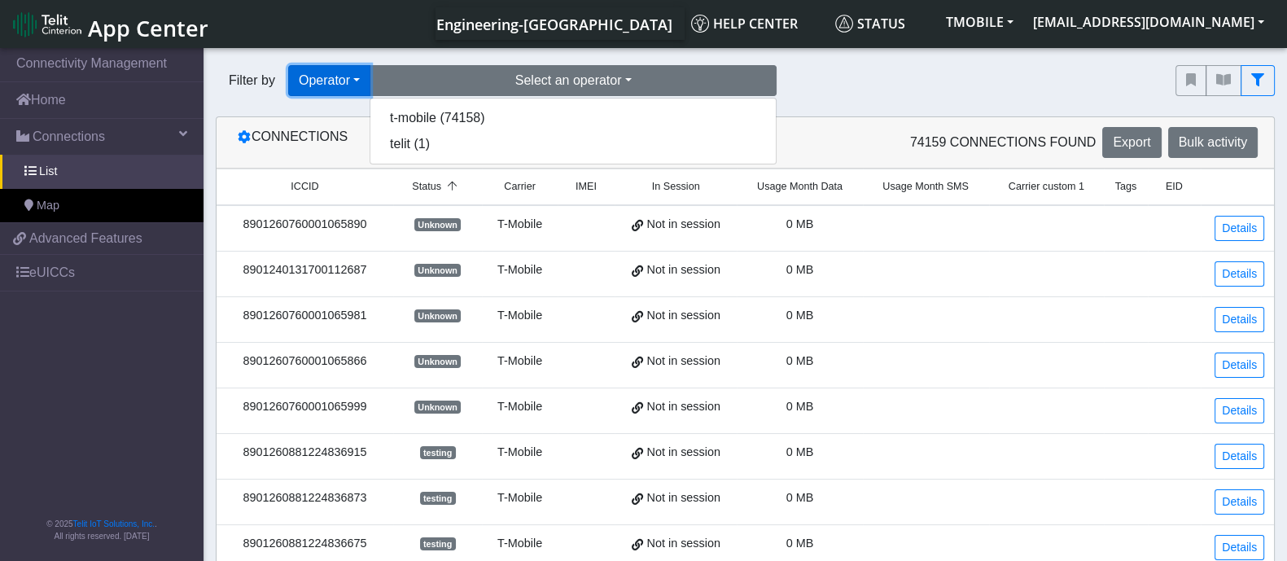
click at [344, 91] on button "Operator" at bounding box center [329, 80] width 82 height 31
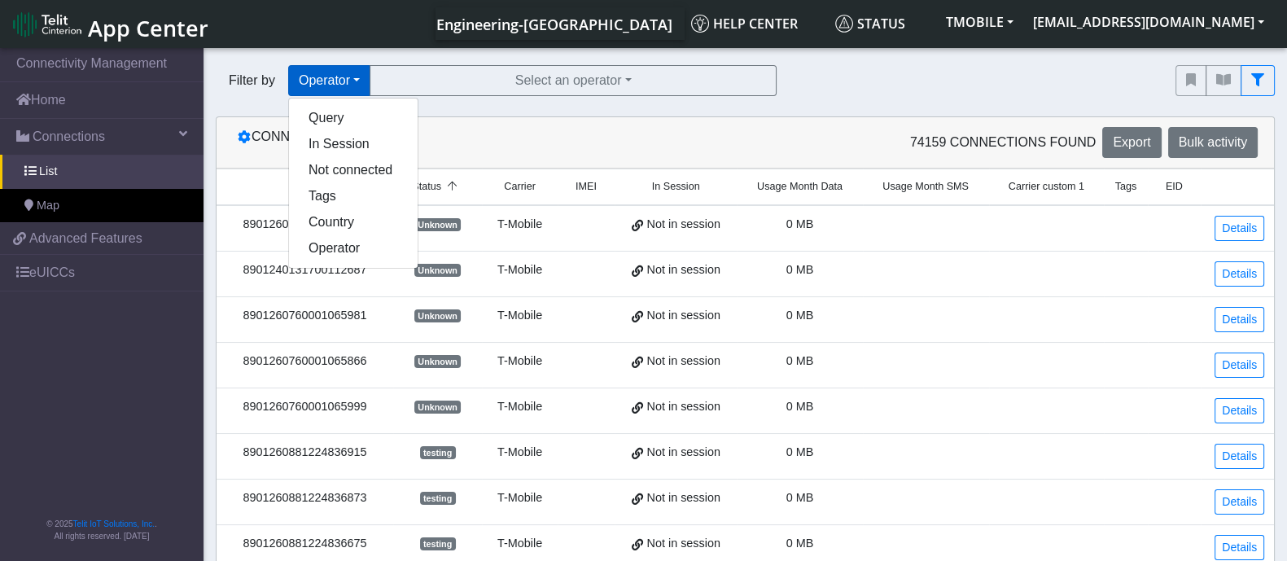
click at [925, 75] on div "Filter by Operator Query In Session Not connected Tags Country Operator Select …" at bounding box center [684, 80] width 936 height 31
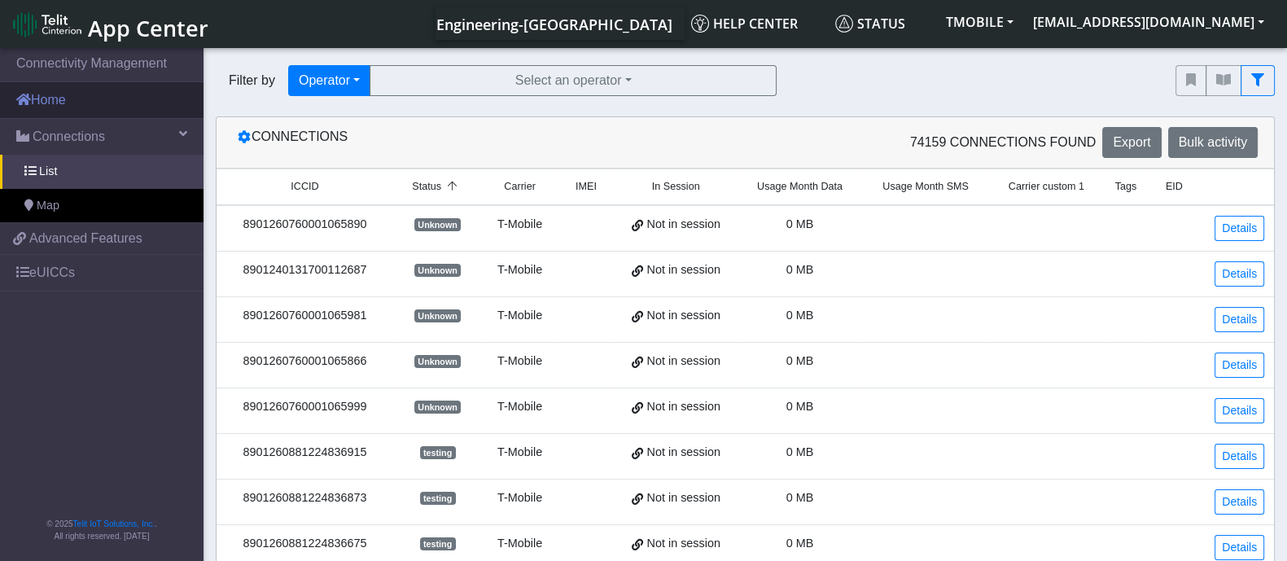
click at [35, 90] on link "Home" at bounding box center [102, 100] width 204 height 36
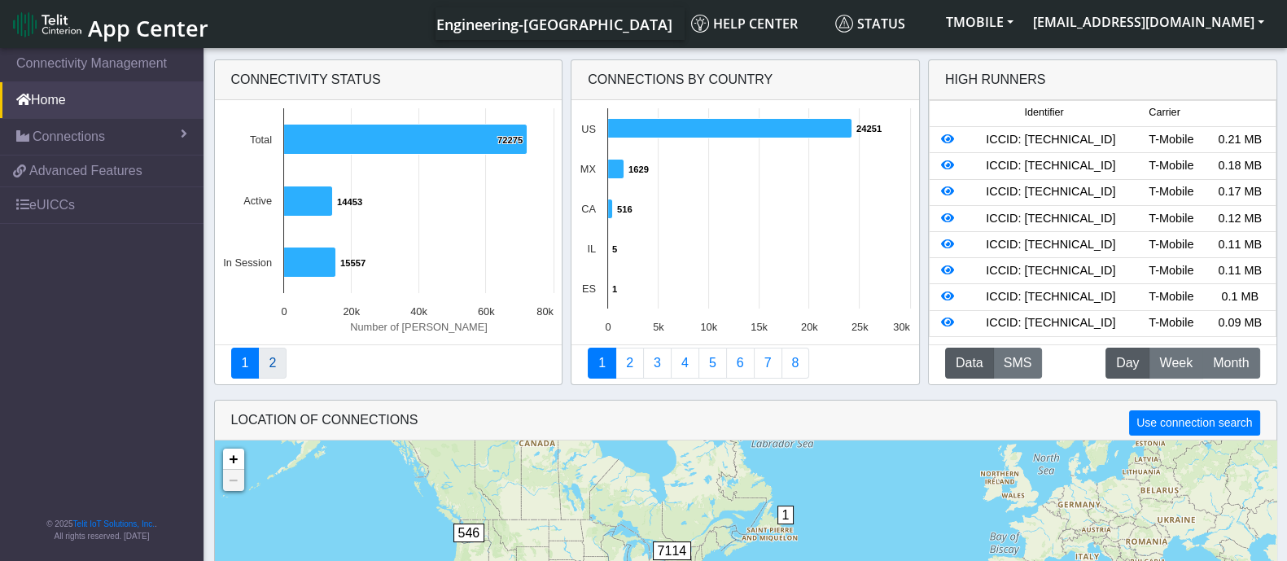
click at [276, 364] on link "2" at bounding box center [272, 363] width 28 height 31
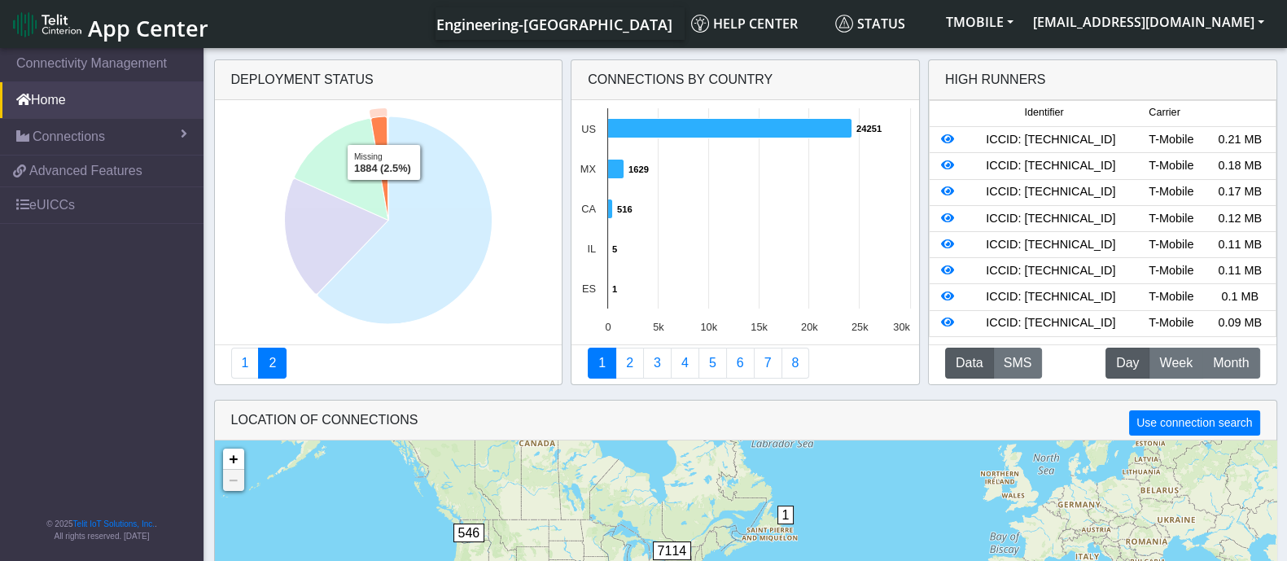
click at [384, 132] on icon at bounding box center [378, 167] width 17 height 103
click at [384, 132] on icon at bounding box center [378, 159] width 17 height 103
click at [384, 132] on icon at bounding box center [378, 163] width 17 height 103
click at [384, 132] on icon at bounding box center [378, 162] width 17 height 103
click at [384, 132] on icon at bounding box center [378, 167] width 17 height 103
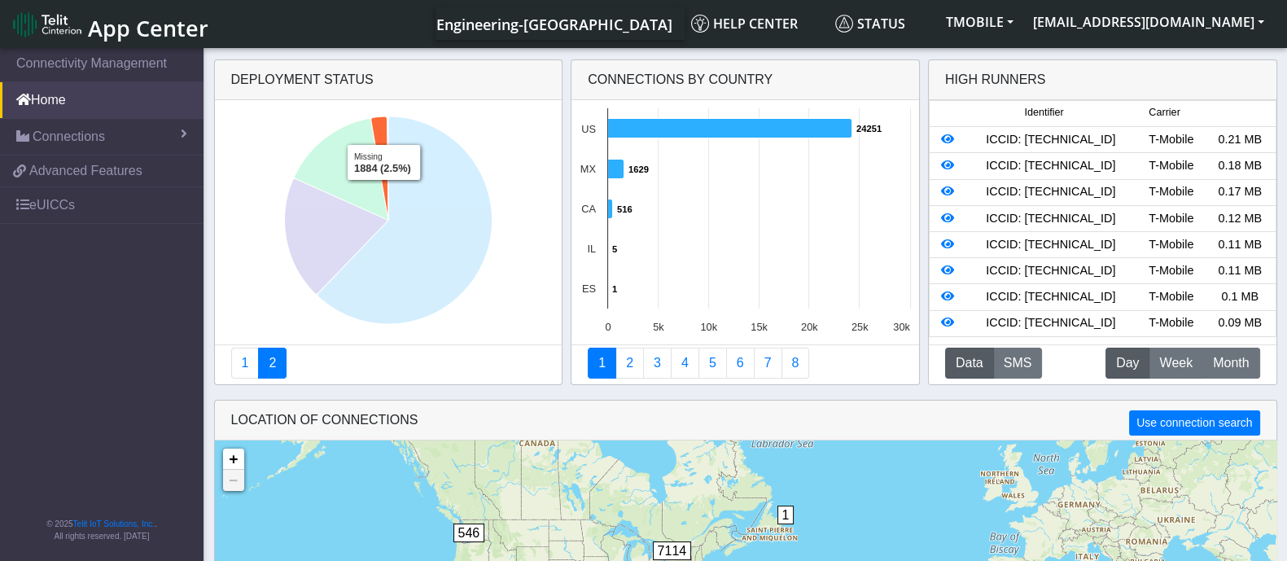
click at [384, 132] on icon at bounding box center [378, 167] width 17 height 103
click at [384, 132] on icon at bounding box center [378, 164] width 17 height 103
click at [384, 131] on icon at bounding box center [378, 159] width 17 height 103
click at [384, 156] on icon at bounding box center [378, 167] width 17 height 103
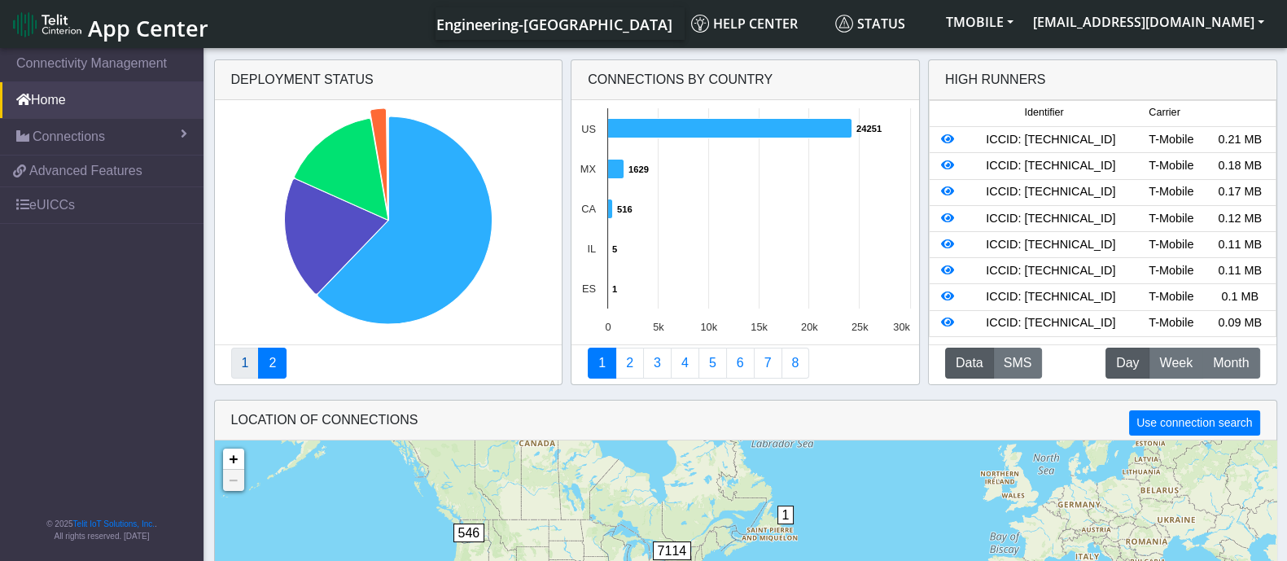
click at [240, 360] on link "1" at bounding box center [245, 363] width 28 height 31
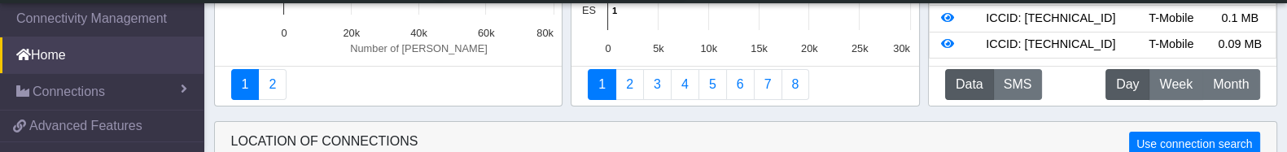
scroll to position [203, 0]
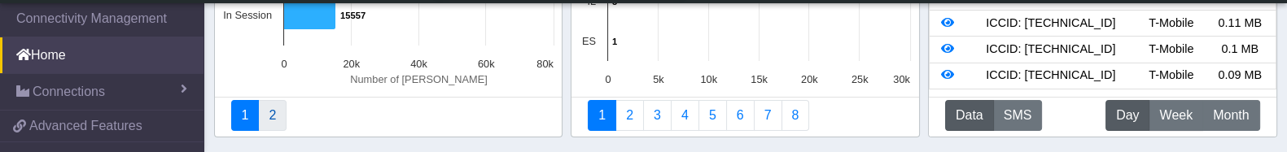
click at [270, 112] on link "2" at bounding box center [272, 115] width 28 height 31
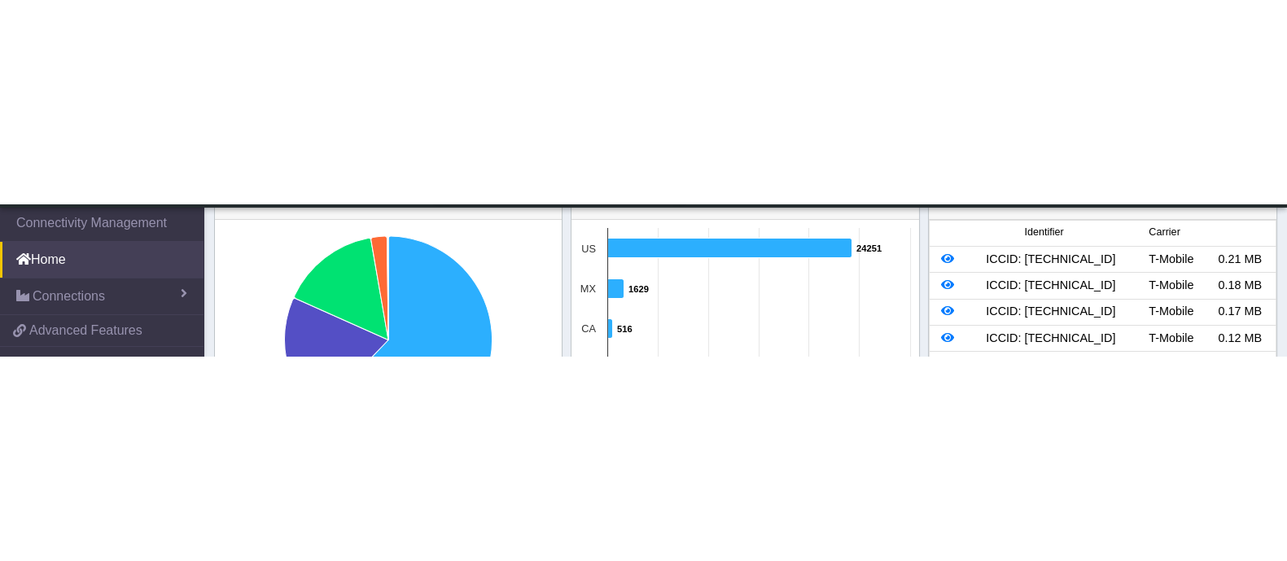
scroll to position [0, 0]
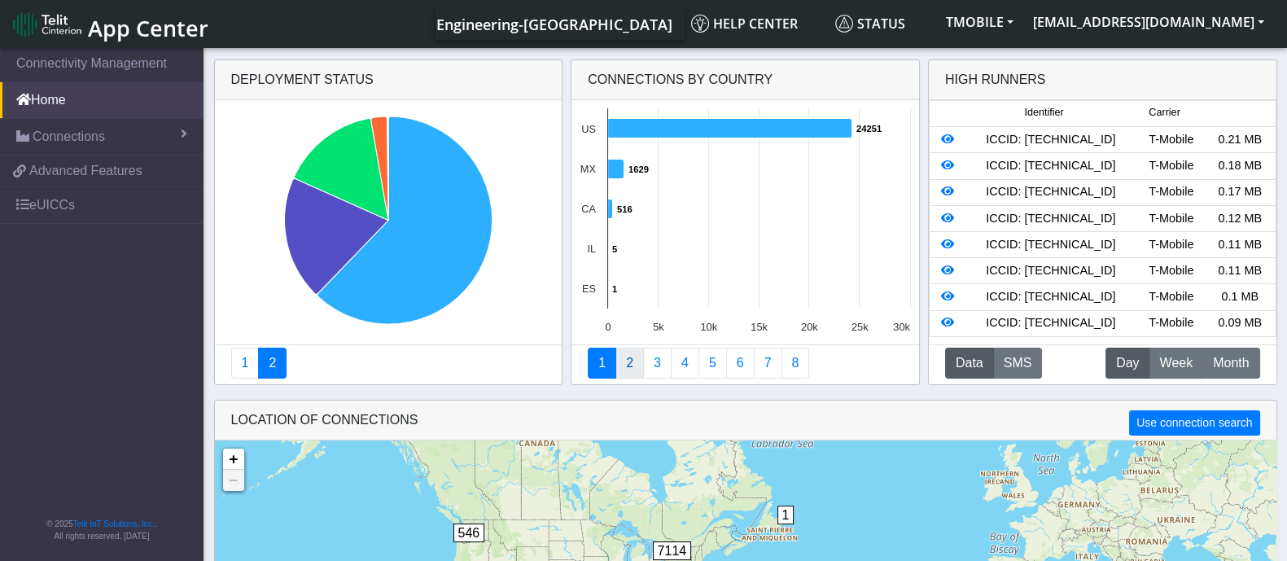
click at [633, 364] on link "2" at bounding box center [630, 363] width 28 height 31
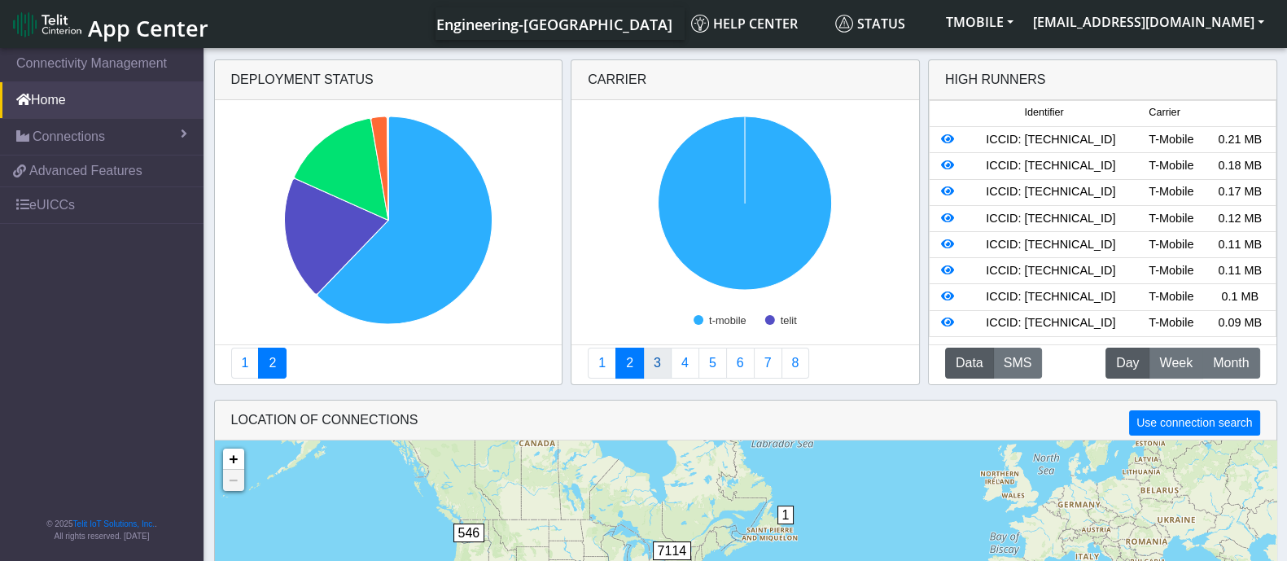
click at [665, 362] on link "3" at bounding box center [657, 363] width 28 height 31
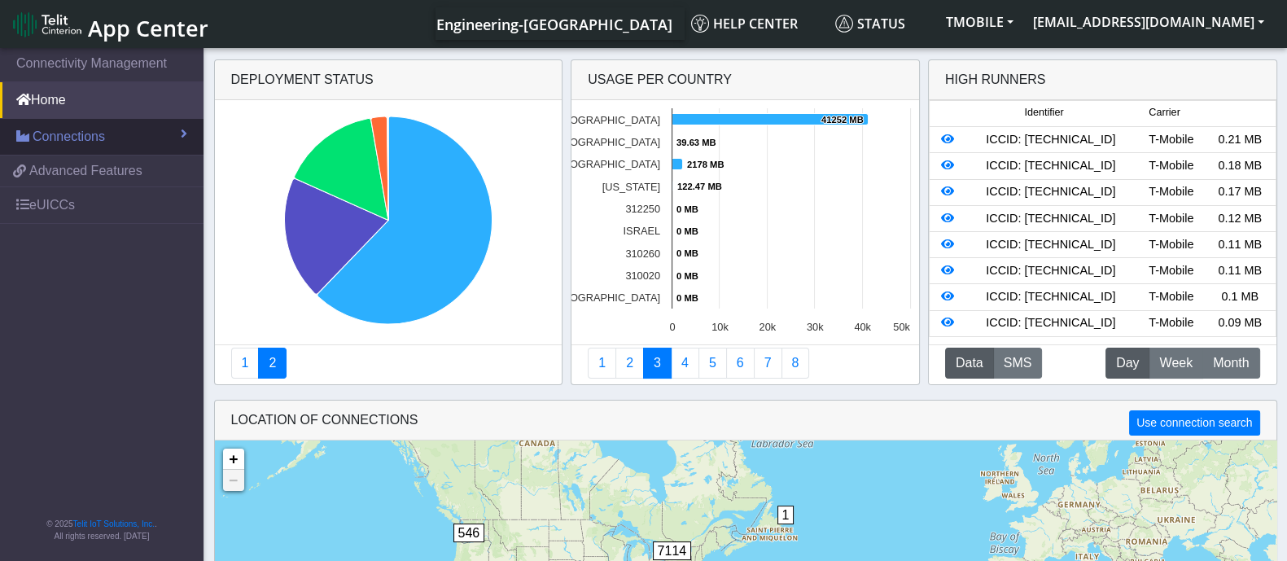
click at [182, 134] on span at bounding box center [184, 133] width 7 height 13
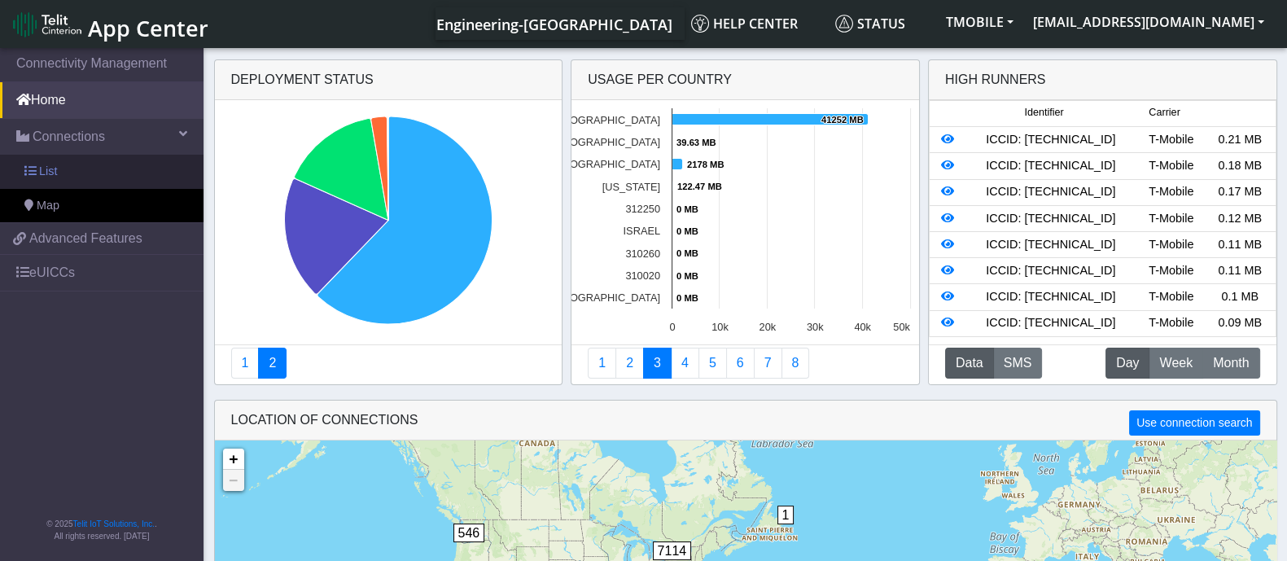
click at [72, 169] on link "List" at bounding box center [102, 172] width 204 height 34
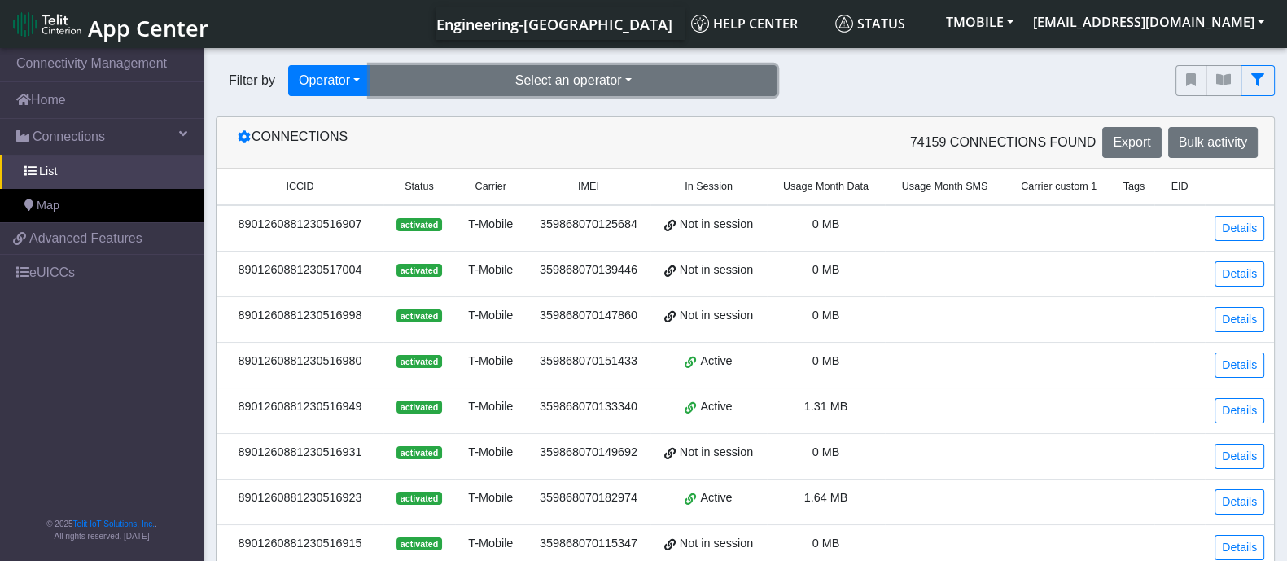
click at [471, 78] on button "Select an operator" at bounding box center [573, 80] width 407 height 31
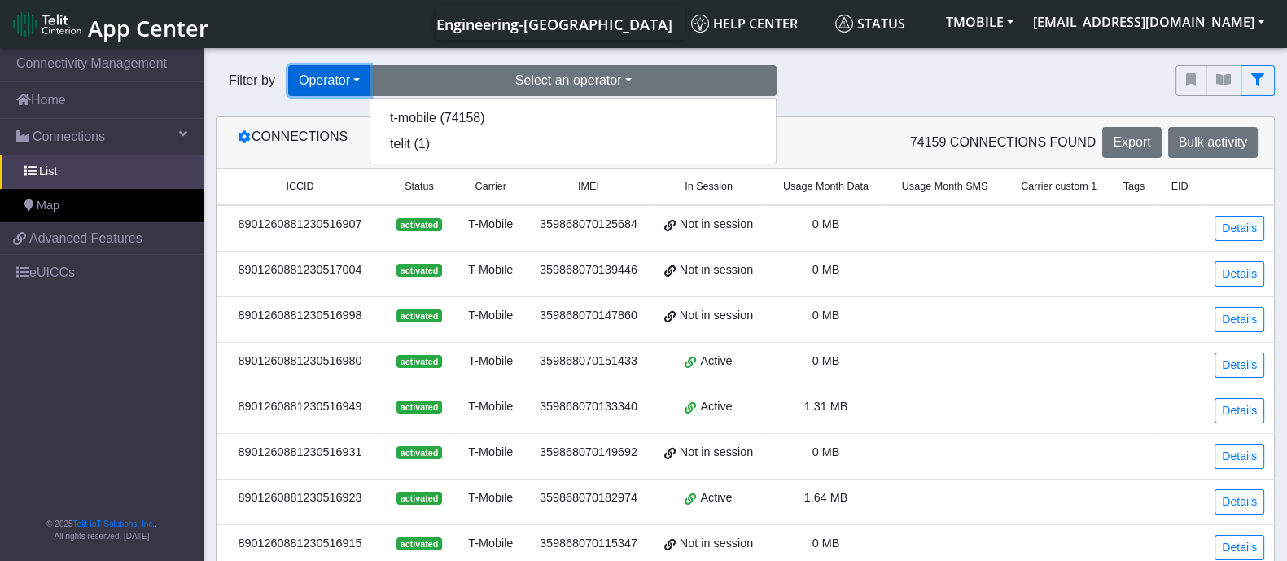
click at [309, 77] on button "Operator" at bounding box center [329, 80] width 82 height 31
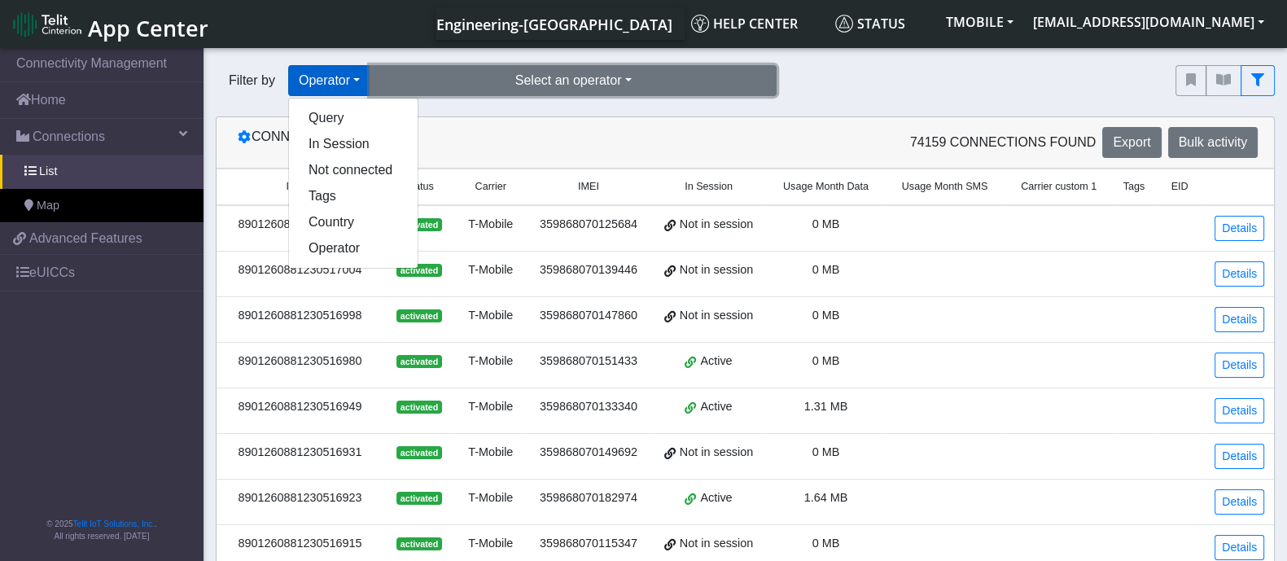
click at [511, 75] on button "Select an operator" at bounding box center [573, 80] width 407 height 31
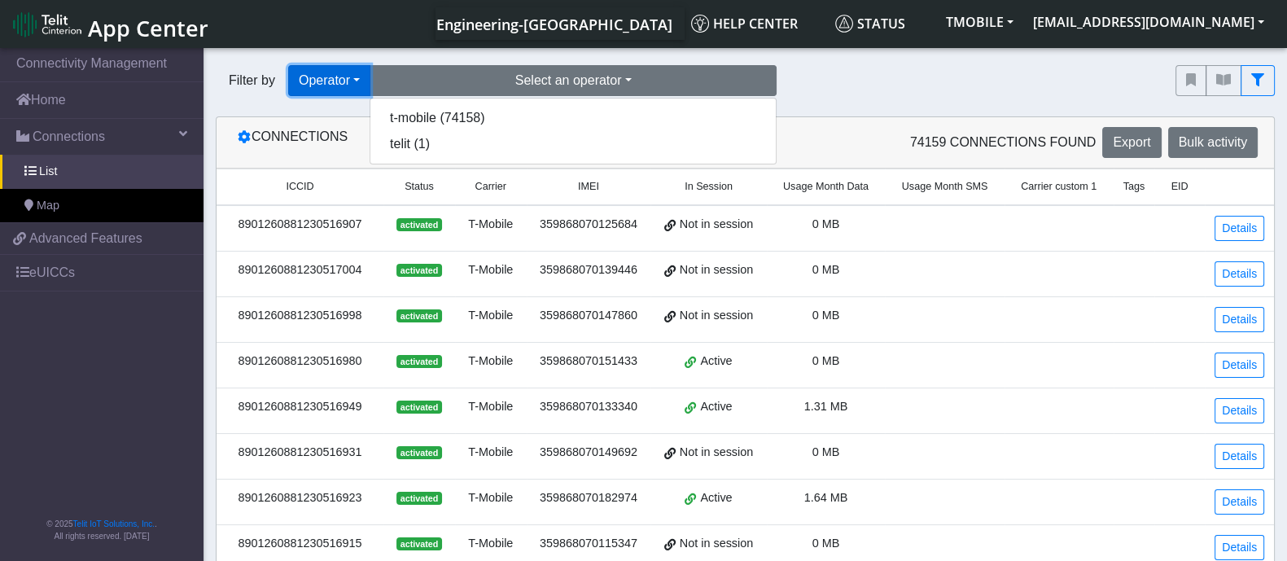
click at [323, 84] on button "Operator" at bounding box center [329, 80] width 82 height 31
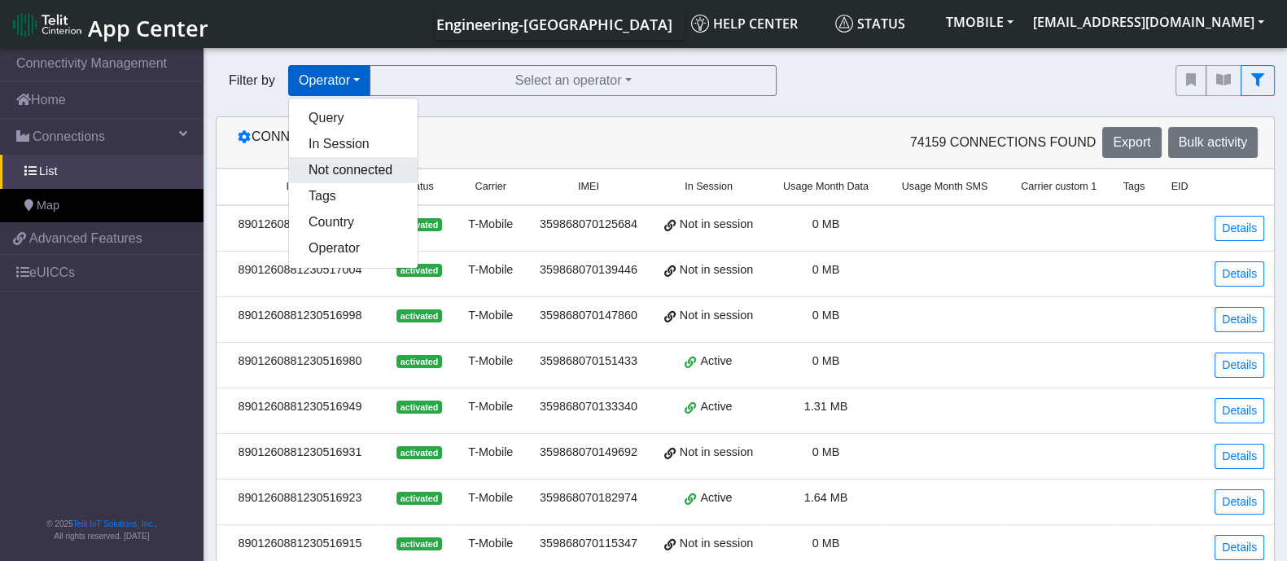
click at [342, 170] on button "Not connected" at bounding box center [353, 170] width 129 height 26
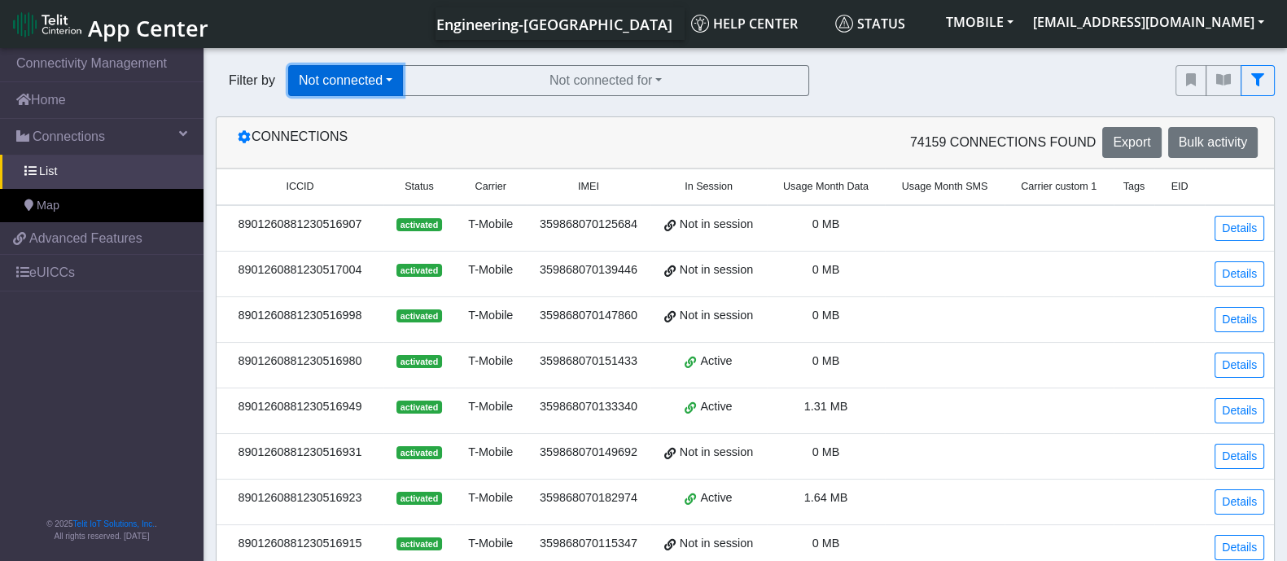
click at [351, 75] on button "Not connected" at bounding box center [345, 80] width 115 height 31
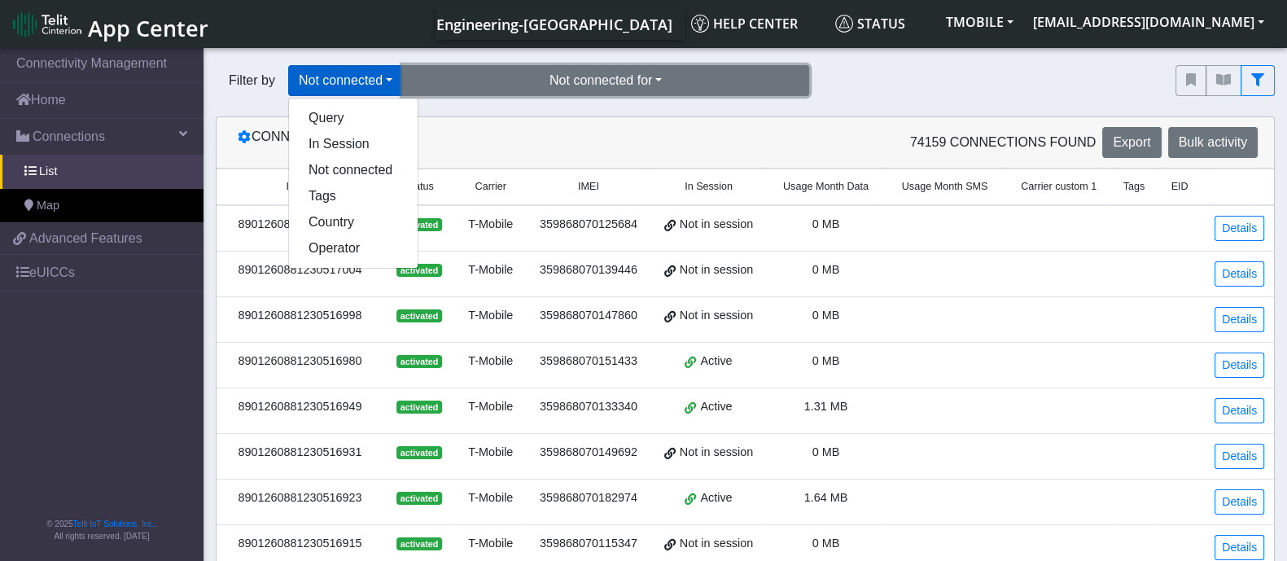
click at [524, 87] on button "Not connected for" at bounding box center [605, 80] width 407 height 31
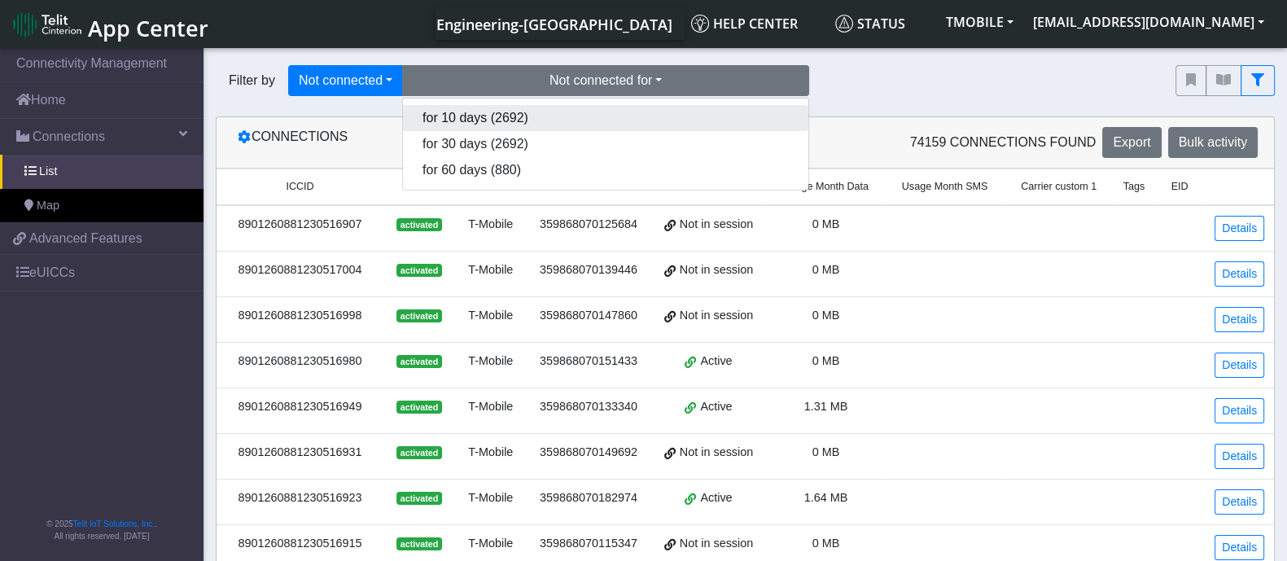
click at [501, 116] on button "for 10 days (2692)" at bounding box center [606, 118] width 406 height 26
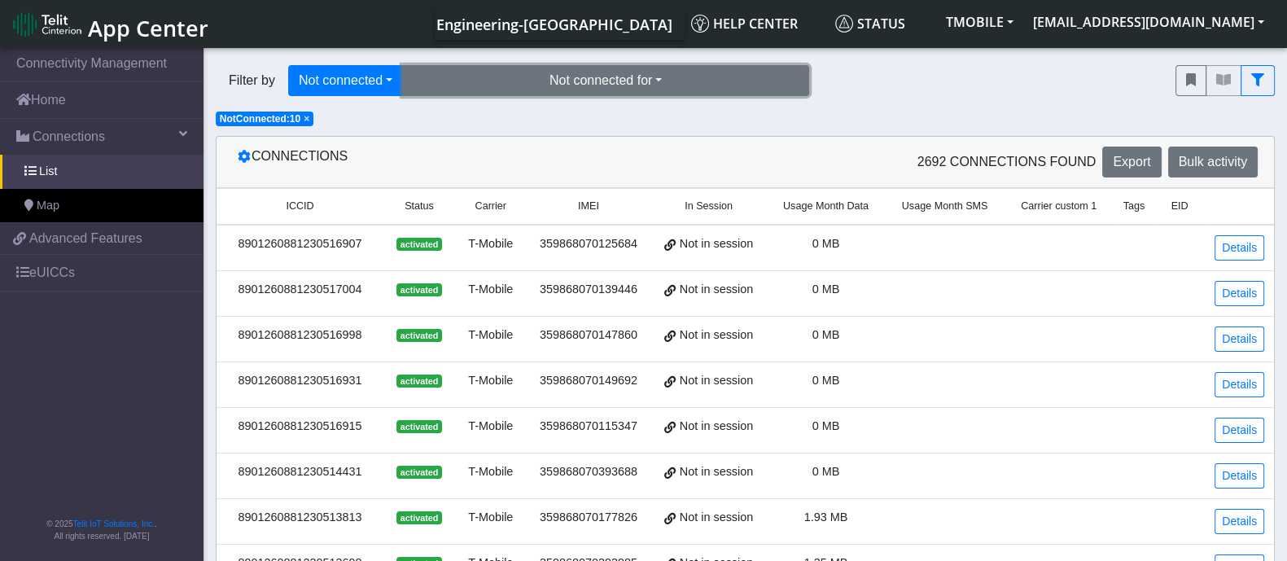
click at [469, 77] on button "Not connected for" at bounding box center [605, 80] width 407 height 31
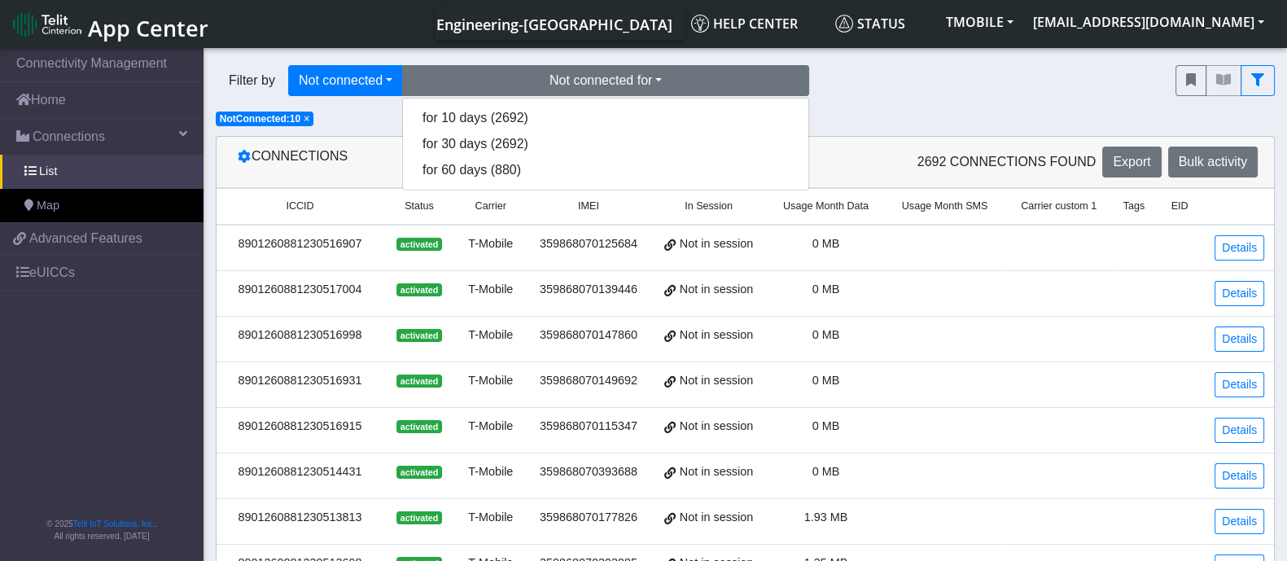
click at [366, 112] on div "Filter by Not connected Query In Session Not connected Tags Country Operator No…" at bounding box center [746, 90] width 1084 height 75
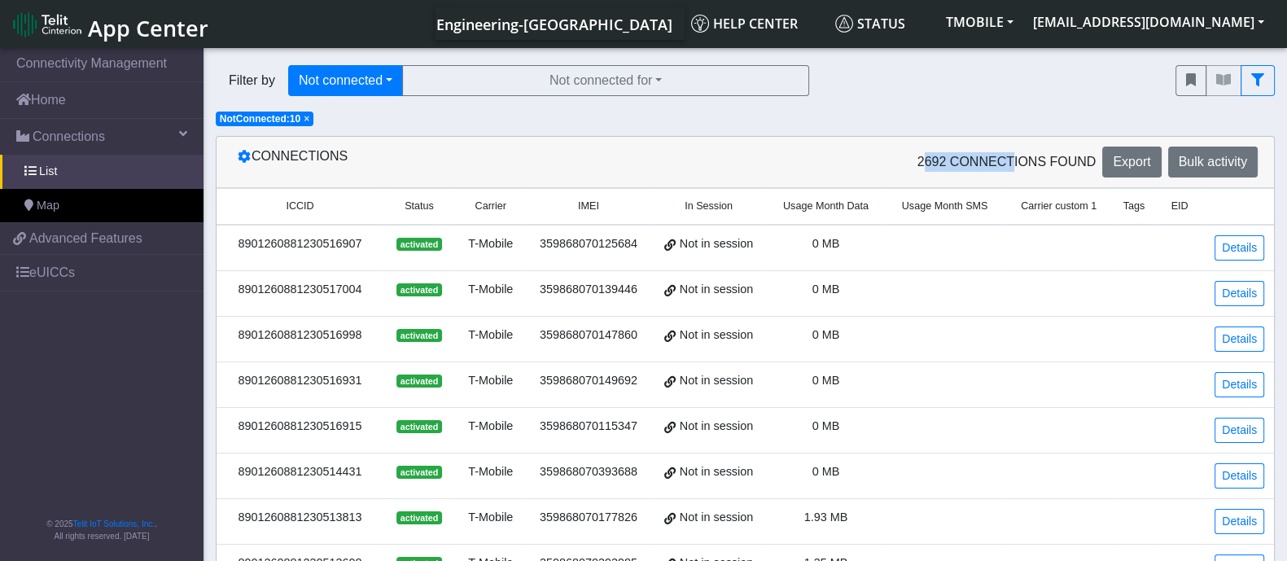
drag, startPoint x: 929, startPoint y: 156, endPoint x: 1012, endPoint y: 153, distance: 83.1
click at [1012, 153] on div "2692 Connections found Export Bulk activity" at bounding box center [1008, 162] width 525 height 31
click at [1187, 85] on icon "fitlers menu" at bounding box center [1191, 79] width 10 height 13
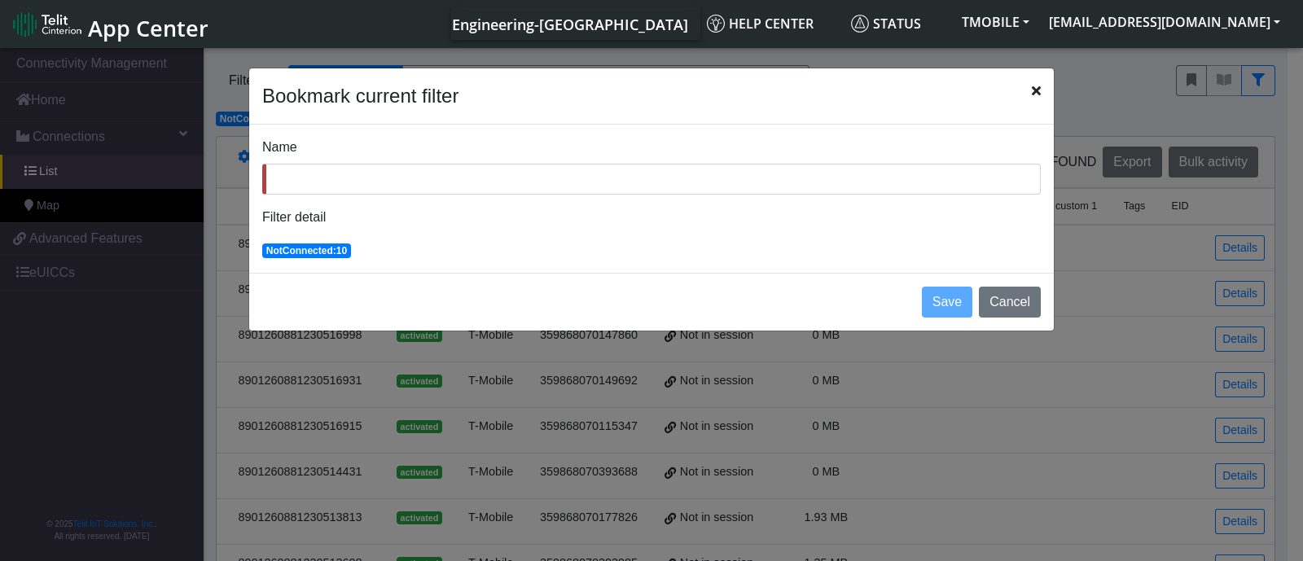
click at [857, 201] on div "Name Filter detail NotConnected:10" at bounding box center [651, 199] width 805 height 148
click at [1030, 95] on div "Bookmark current filter" at bounding box center [651, 96] width 805 height 56
click at [1037, 95] on icon "Close" at bounding box center [1036, 90] width 9 height 13
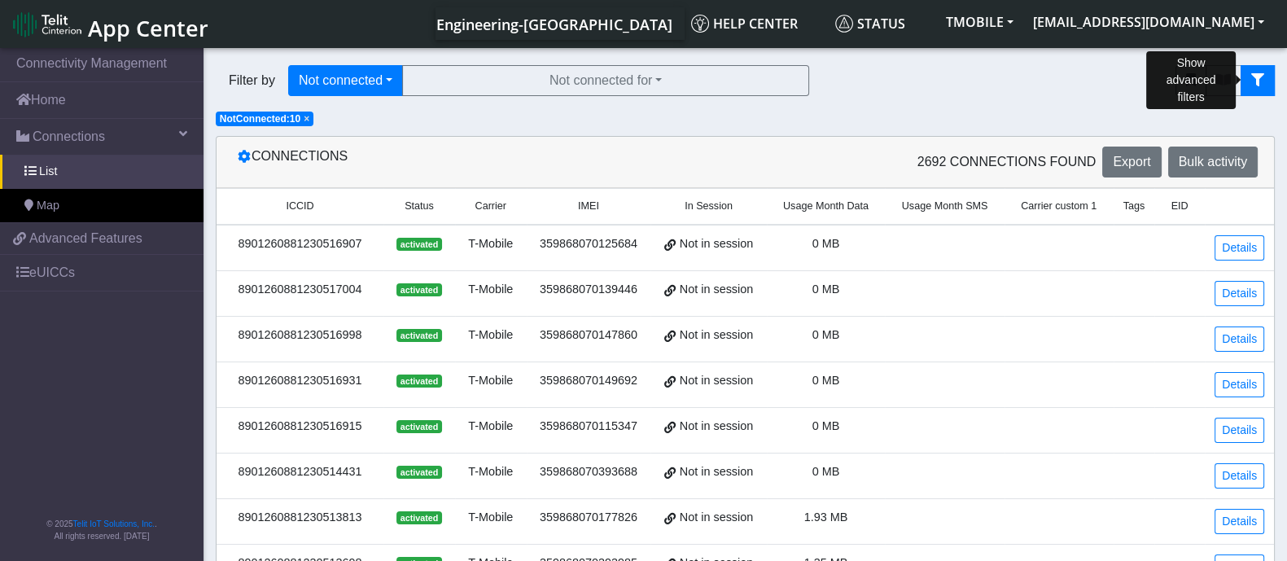
click at [1266, 81] on button "fitlers menu" at bounding box center [1258, 80] width 34 height 31
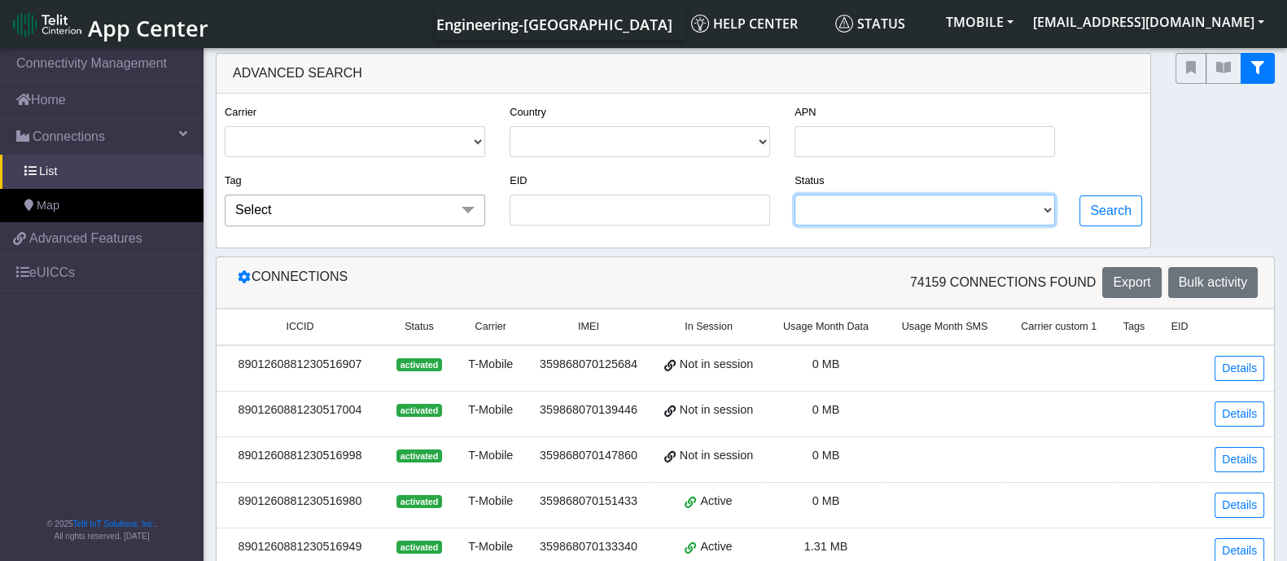
click at [970, 204] on select "INVENTORY ACTIVATED SUSPENDED MISSING DEACTIVATED TESTING UNKNOWN" at bounding box center [925, 210] width 261 height 31
select select "missing"
click at [797, 195] on select "INVENTORY ACTIVATED SUSPENDED MISSING DEACTIVATED TESTING UNKNOWN" at bounding box center [925, 210] width 261 height 31
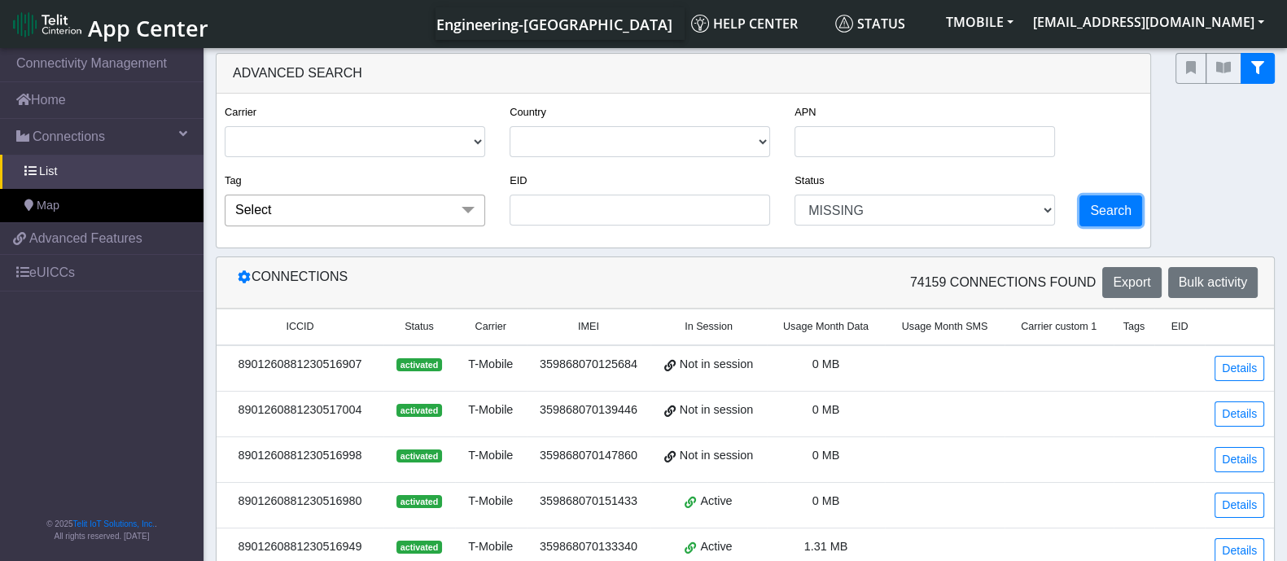
click at [1103, 201] on button "Search" at bounding box center [1111, 210] width 63 height 31
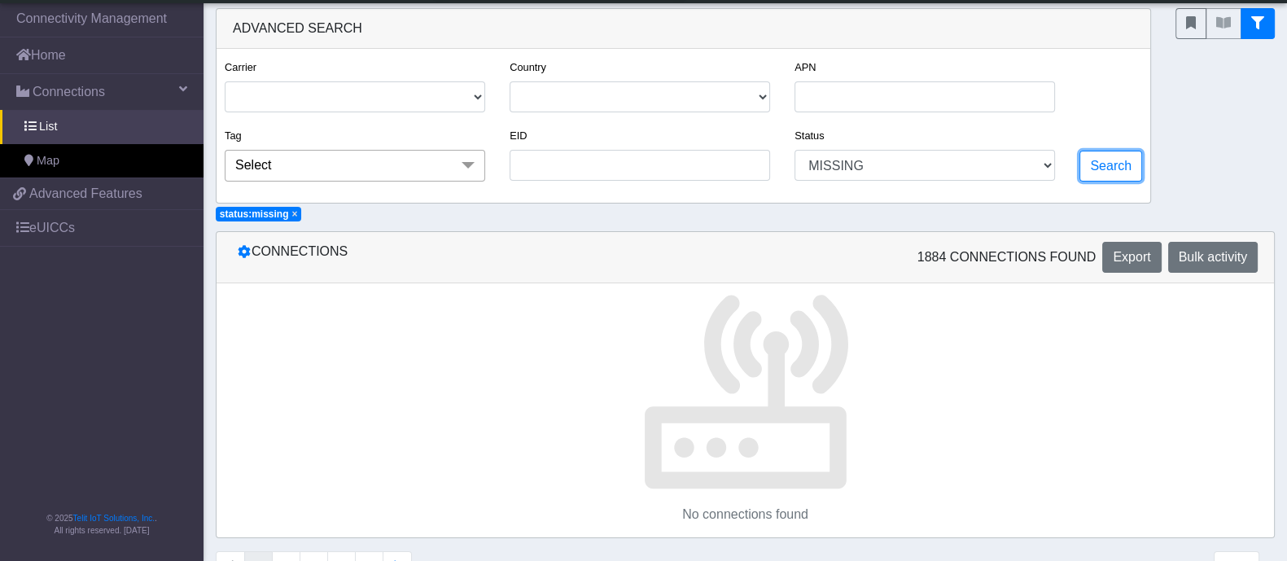
scroll to position [45, 0]
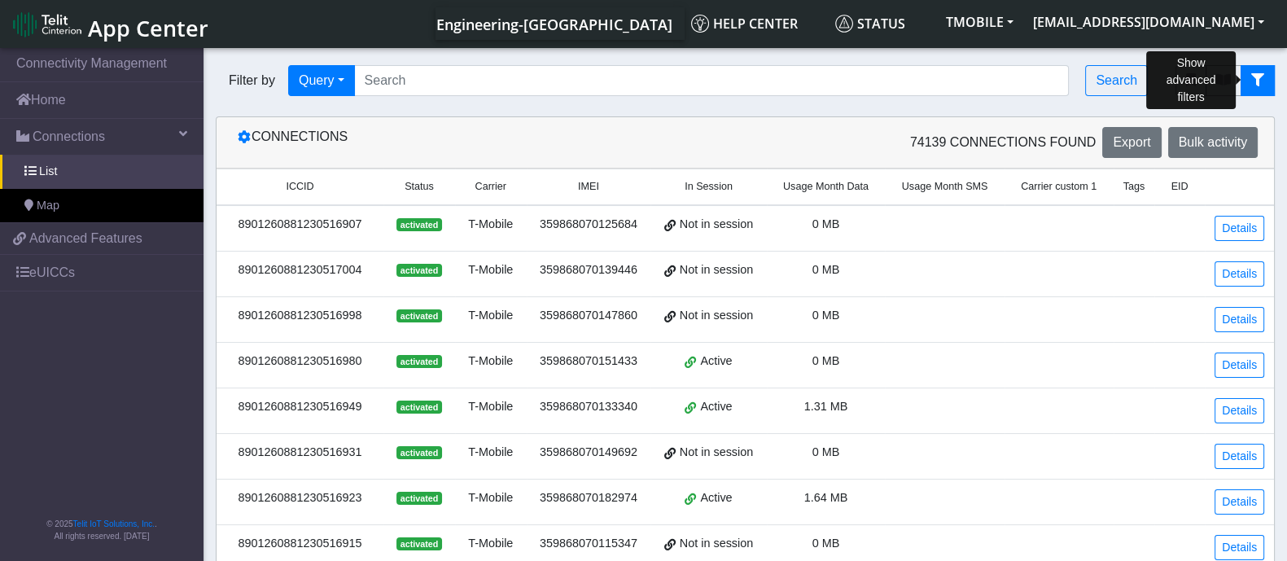
click at [1258, 74] on icon "fitlers menu" at bounding box center [1258, 79] width 13 height 13
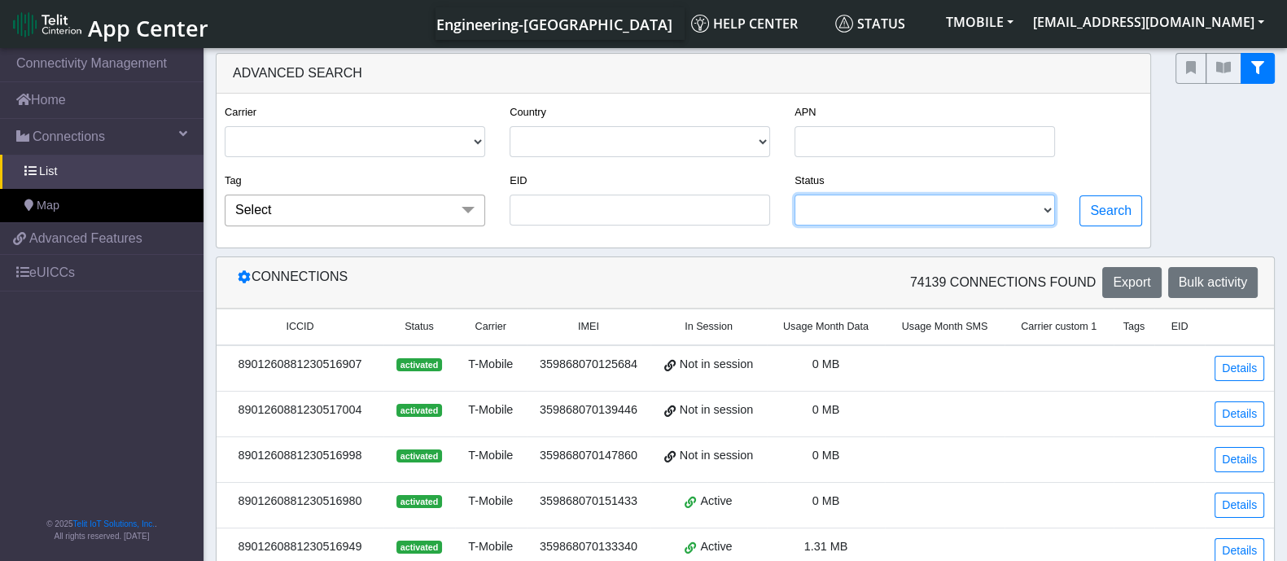
click at [859, 209] on select "INVENTORY ACTIVATED SUSPENDED MISSING DEACTIVATED TESTING UNKNOWN" at bounding box center [925, 210] width 261 height 31
select select "missing"
click at [797, 195] on select "INVENTORY ACTIVATED SUSPENDED MISSING DEACTIVATED TESTING UNKNOWN" at bounding box center [925, 210] width 261 height 31
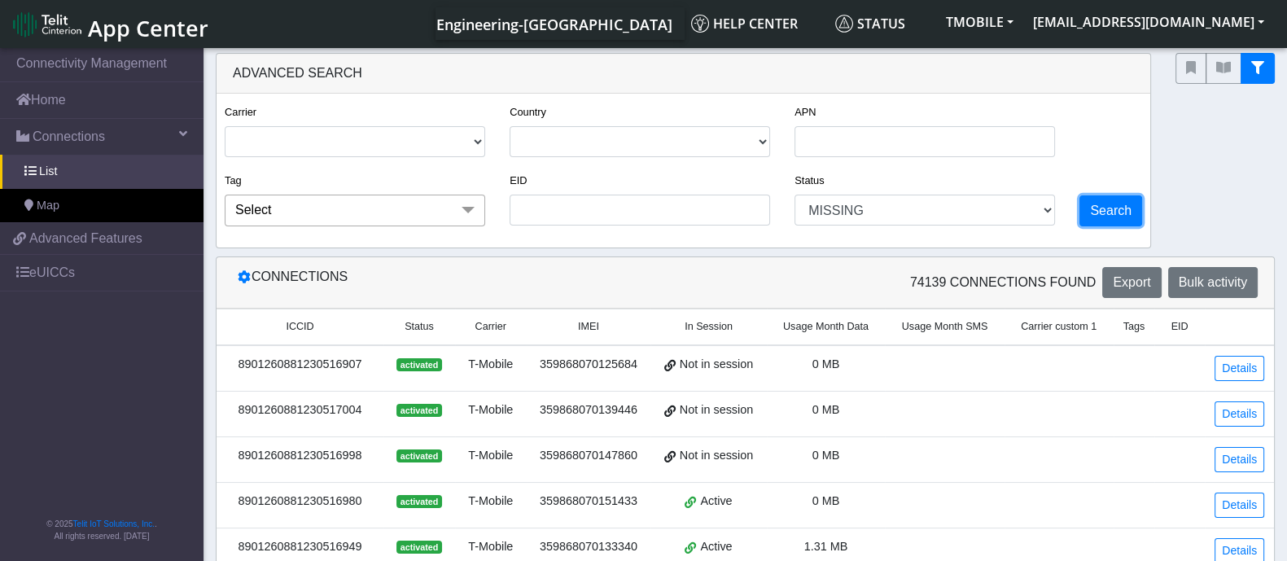
click at [1099, 208] on button "Search" at bounding box center [1111, 210] width 63 height 31
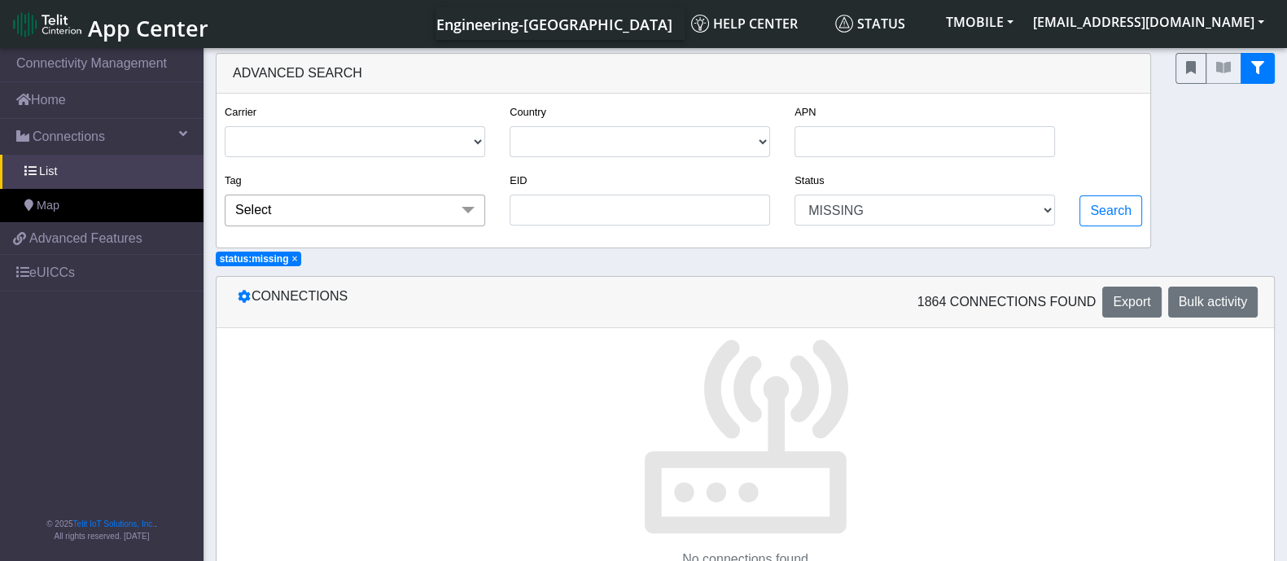
click at [292, 259] on span "×" at bounding box center [295, 258] width 6 height 11
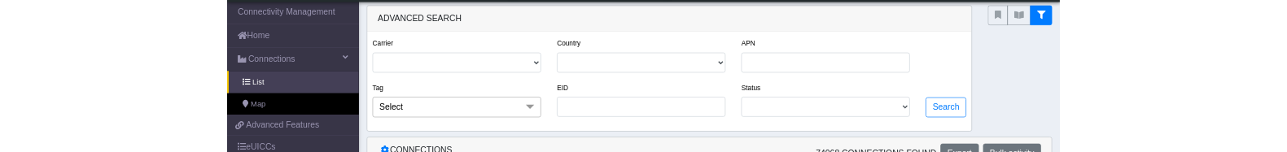
scroll to position [101, 0]
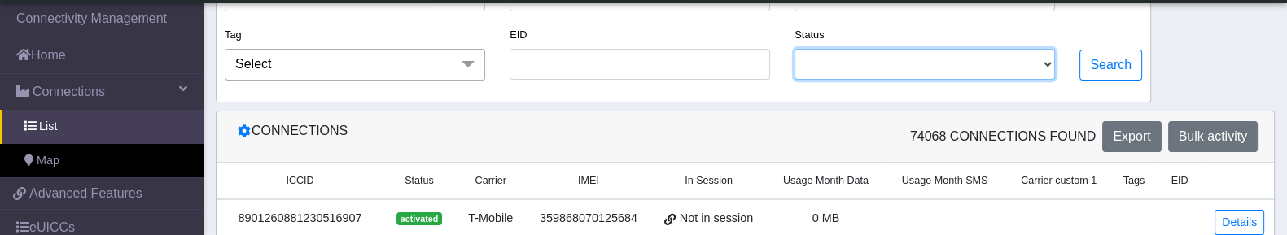
click at [1050, 63] on select "INVENTORY ACTIVATED SUSPENDED MISSING DEACTIVATED TESTING UNKNOWN" at bounding box center [925, 64] width 261 height 31
select select "missing"
click at [797, 49] on select "INVENTORY ACTIVATED SUSPENDED MISSING DEACTIVATED TESTING UNKNOWN" at bounding box center [925, 64] width 261 height 31
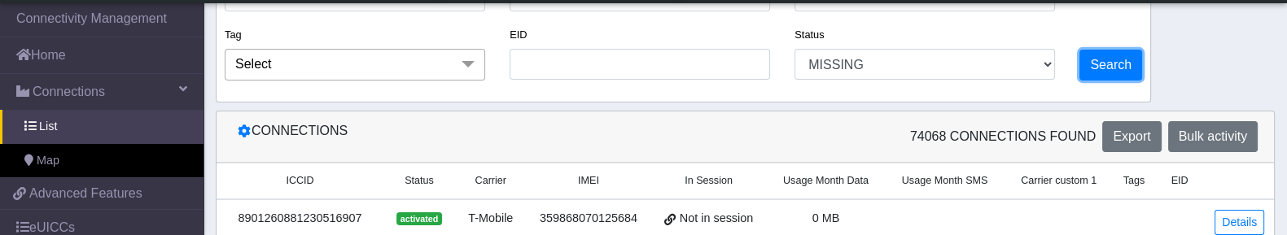
click at [1116, 62] on button "Search" at bounding box center [1111, 65] width 63 height 31
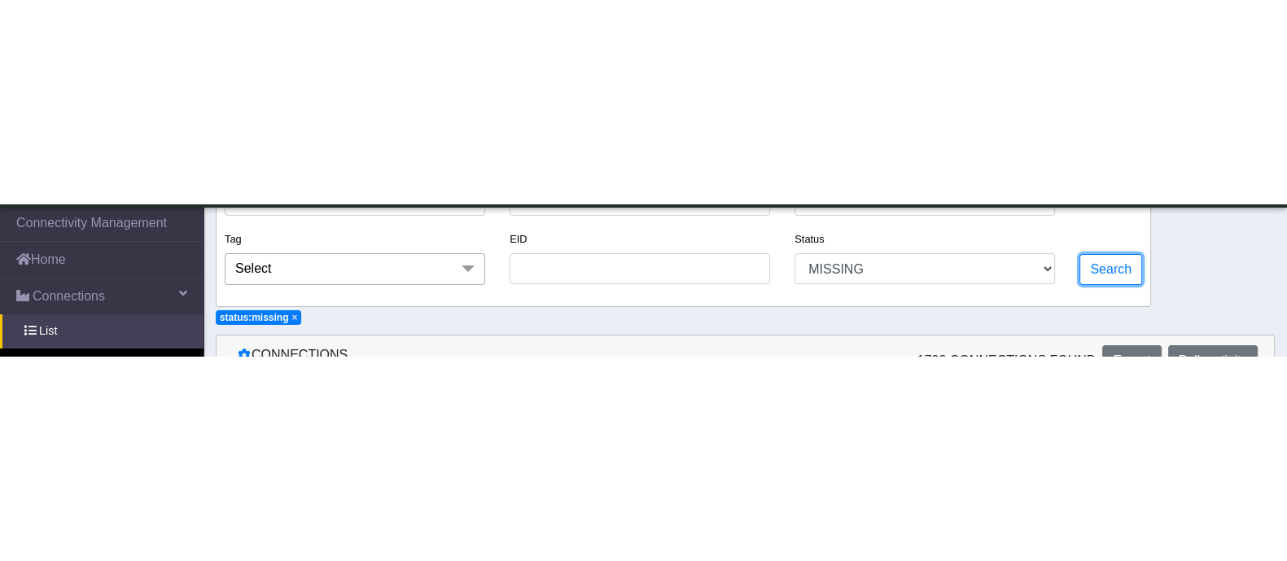
scroll to position [45, 0]
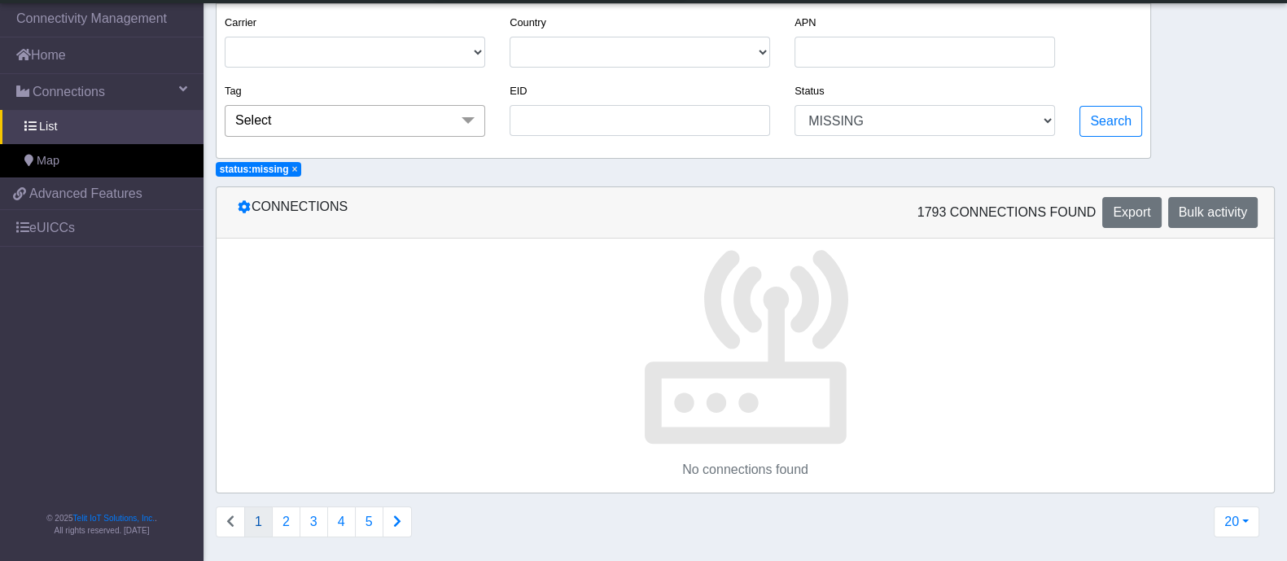
click at [292, 167] on span "×" at bounding box center [295, 169] width 6 height 11
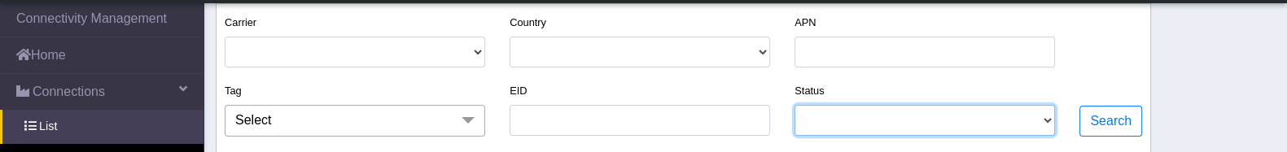
click at [870, 125] on select "INVENTORY ACTIVATED SUSPENDED MISSING DEACTIVATED TESTING UNKNOWN" at bounding box center [925, 120] width 261 height 31
select select "missing"
click at [797, 105] on select "INVENTORY ACTIVATED SUSPENDED MISSING DEACTIVATED TESTING UNKNOWN" at bounding box center [925, 120] width 261 height 31
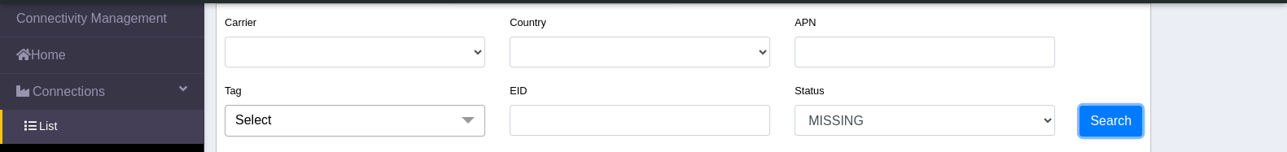
click at [1107, 115] on button "Search" at bounding box center [1111, 121] width 63 height 31
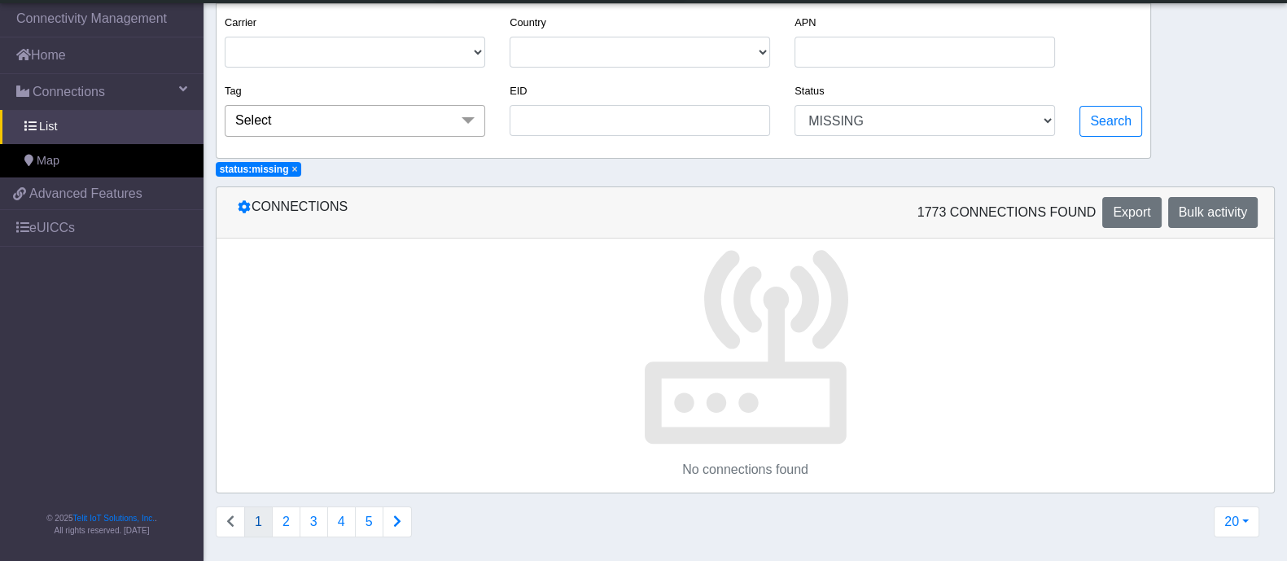
drag, startPoint x: 924, startPoint y: 210, endPoint x: 1094, endPoint y: 212, distance: 170.2
click at [1094, 212] on div "1773 Connections found Export Bulk activity" at bounding box center [1008, 212] width 525 height 31
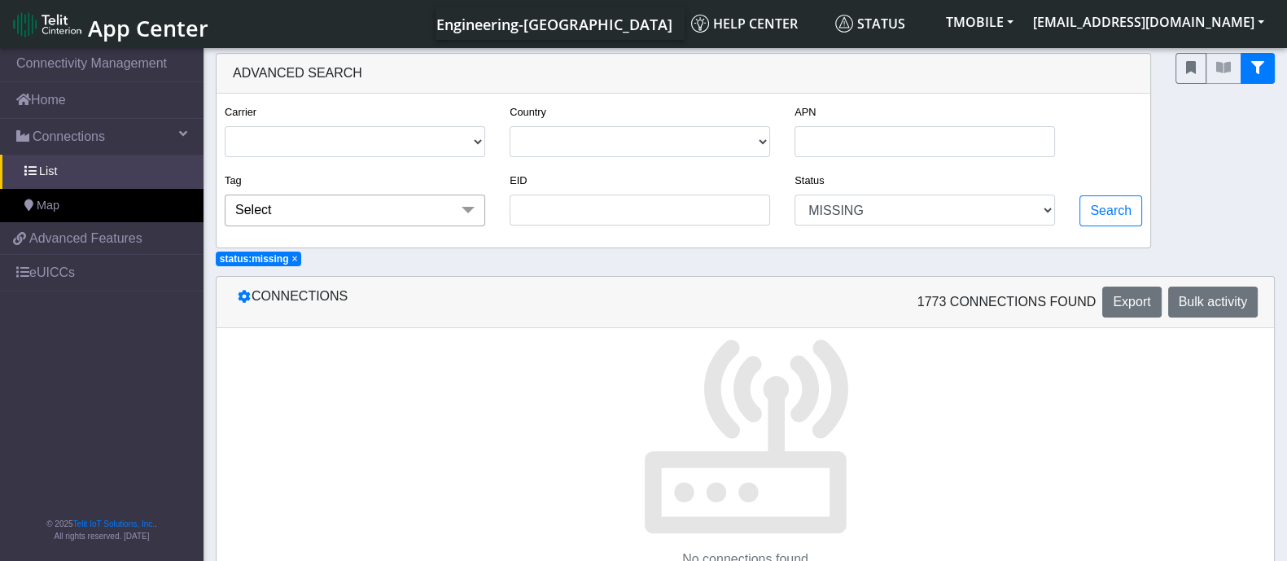
drag, startPoint x: 351, startPoint y: 74, endPoint x: 230, endPoint y: 69, distance: 120.6
click at [230, 69] on div "Advanced Search" at bounding box center [684, 74] width 934 height 40
copy div "Advanced Search"
click at [55, 18] on img at bounding box center [47, 24] width 68 height 26
